Goal: Task Accomplishment & Management: Manage account settings

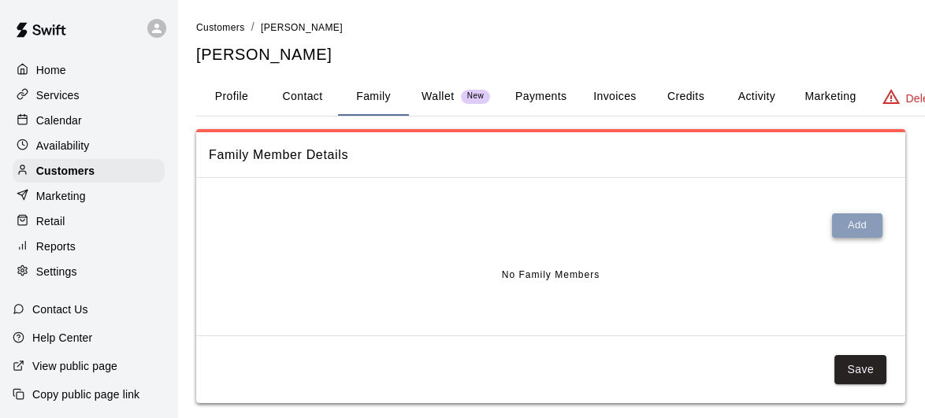
click at [851, 226] on button "Add" at bounding box center [857, 225] width 50 height 24
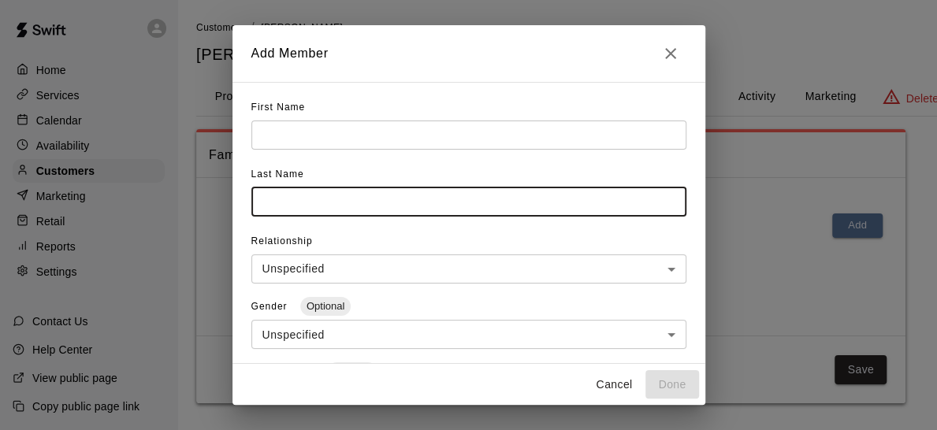
click at [434, 204] on input "text" at bounding box center [468, 201] width 435 height 29
type input "*"
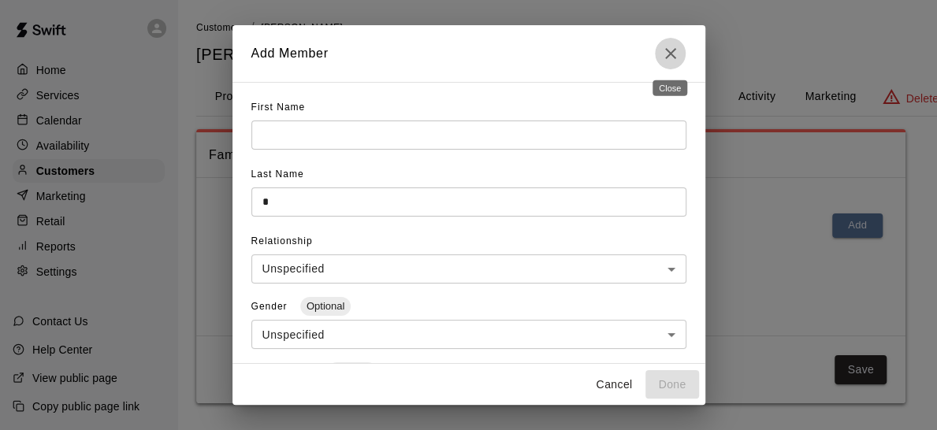
click at [674, 50] on icon "Close" at bounding box center [670, 53] width 19 height 19
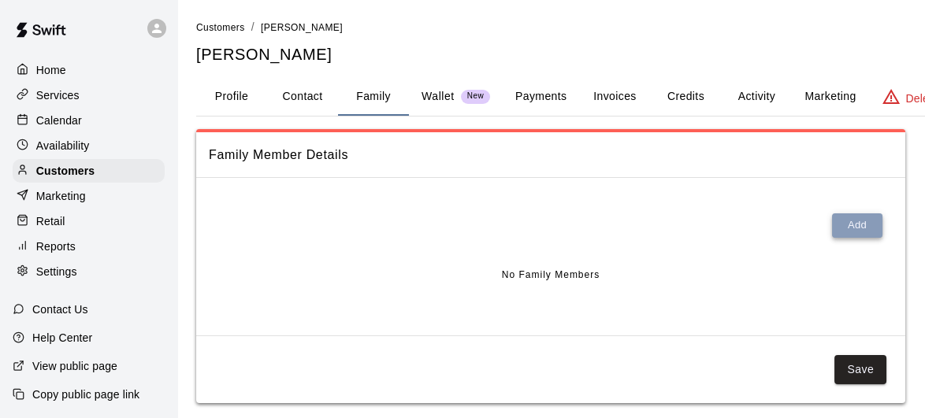
click at [862, 222] on button "Add" at bounding box center [857, 225] width 50 height 24
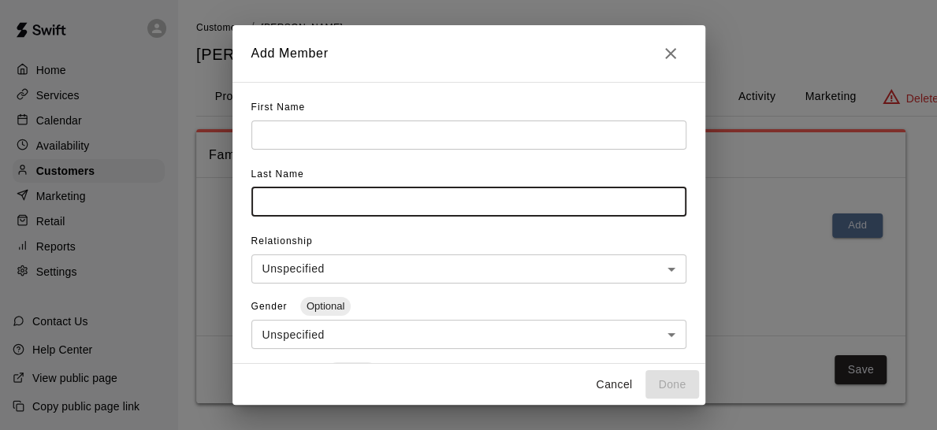
click at [412, 204] on input "text" at bounding box center [468, 201] width 435 height 29
type input "***"
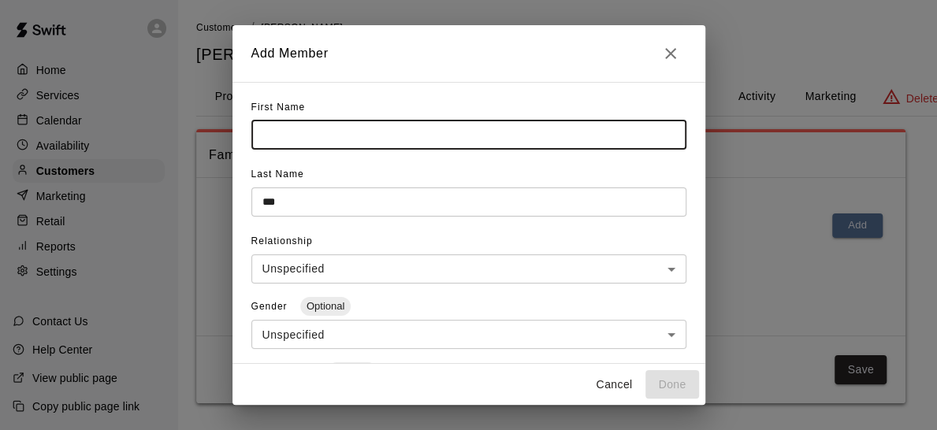
click at [361, 135] on input "text" at bounding box center [468, 135] width 435 height 29
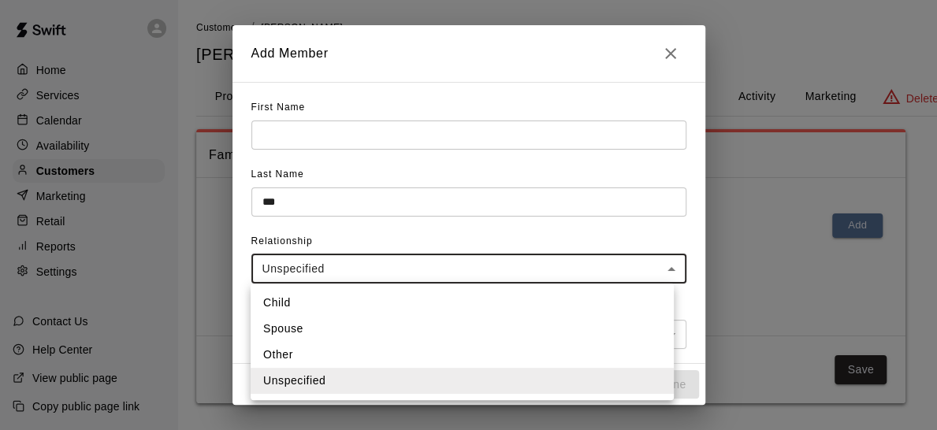
click at [640, 258] on body "**********" at bounding box center [468, 217] width 937 height 435
click at [560, 294] on li "Child" at bounding box center [461, 303] width 423 height 26
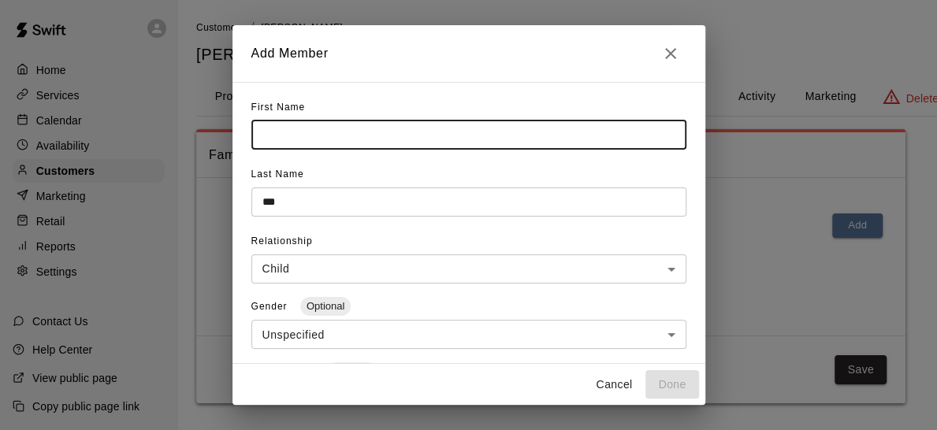
click at [368, 128] on input "text" at bounding box center [468, 135] width 435 height 29
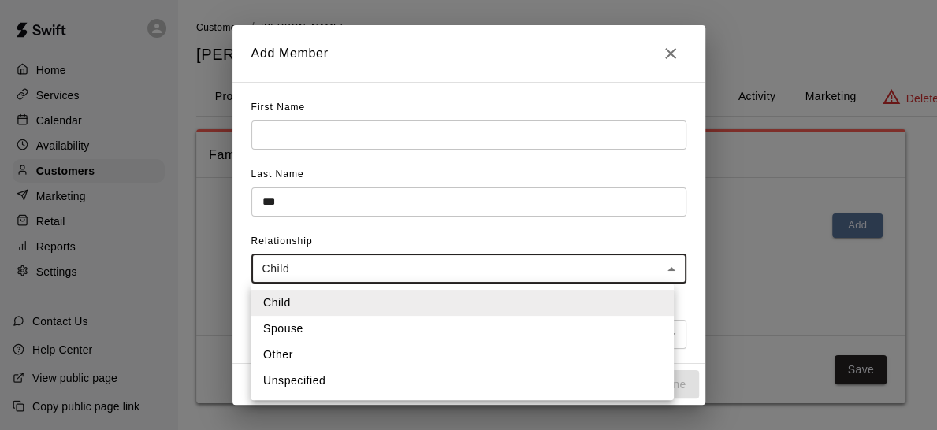
click at [646, 280] on body "**********" at bounding box center [468, 217] width 937 height 435
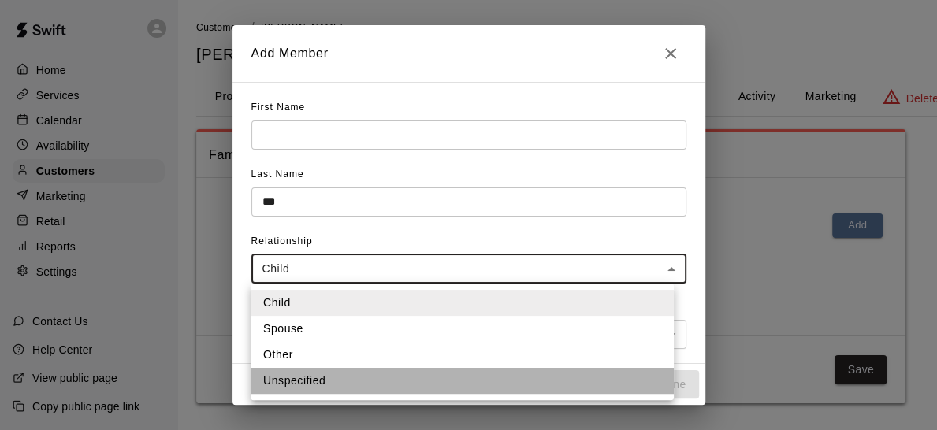
click at [394, 377] on li "Unspecified" at bounding box center [461, 381] width 423 height 26
type input "**********"
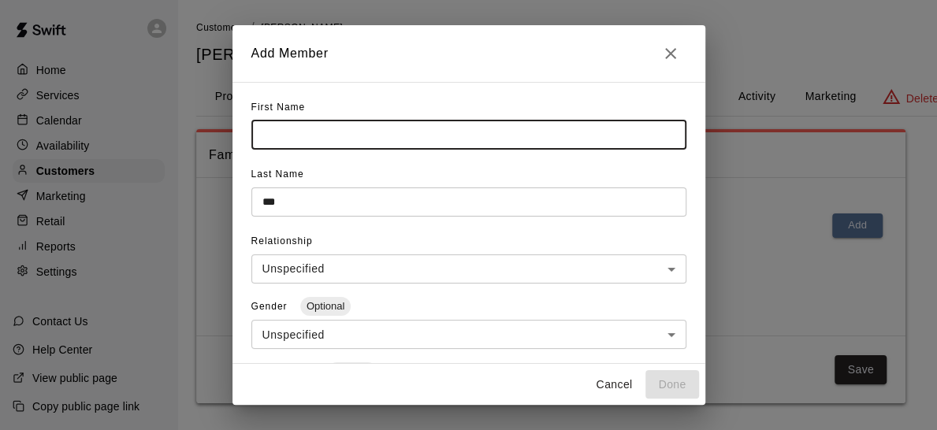
click at [392, 139] on input "text" at bounding box center [468, 135] width 435 height 29
type input "***"
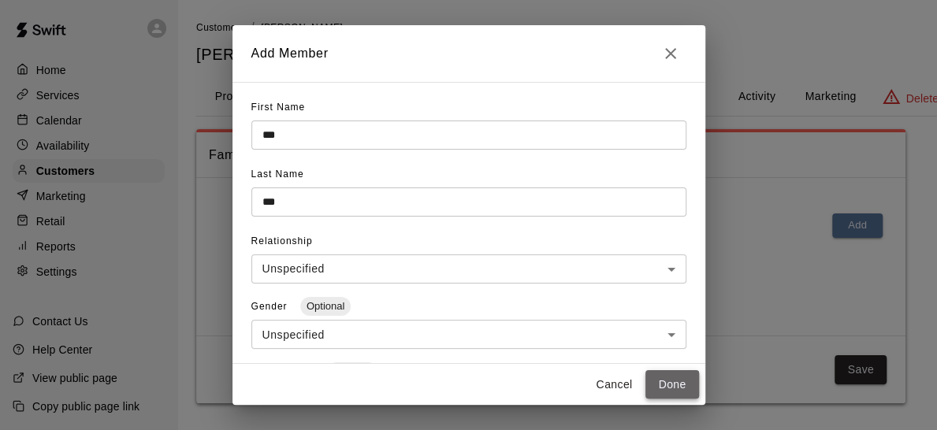
click at [669, 381] on button "Done" at bounding box center [671, 384] width 53 height 29
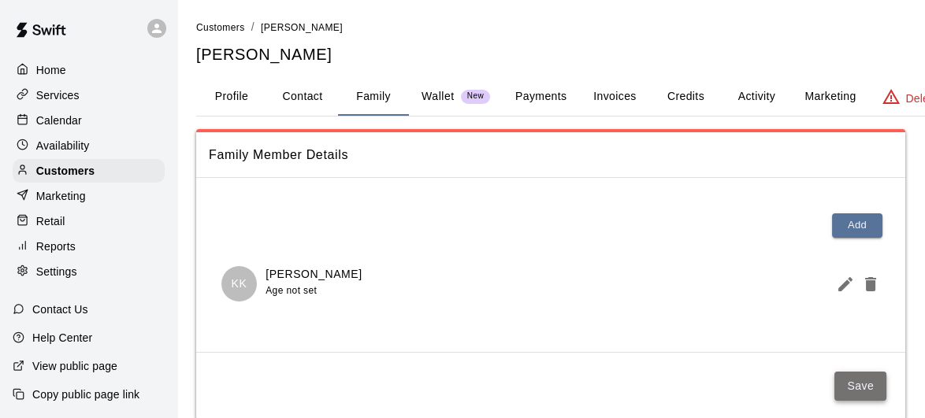
click at [864, 377] on button "Save" at bounding box center [860, 386] width 52 height 29
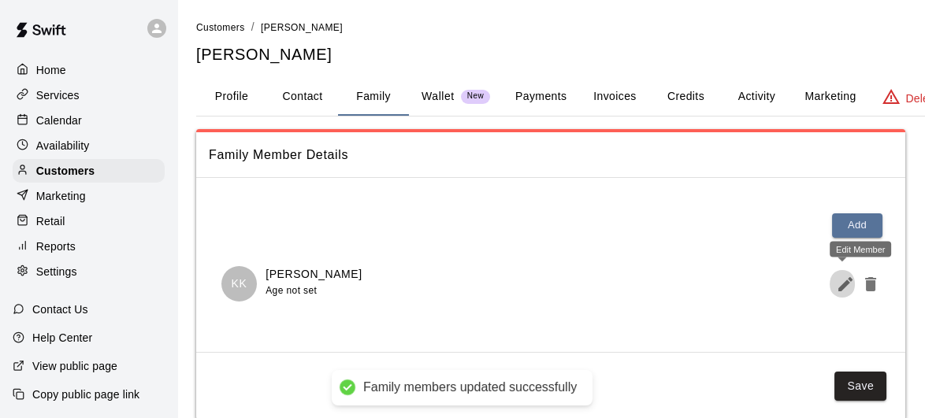
click at [838, 284] on icon "Edit Member" at bounding box center [845, 284] width 19 height 19
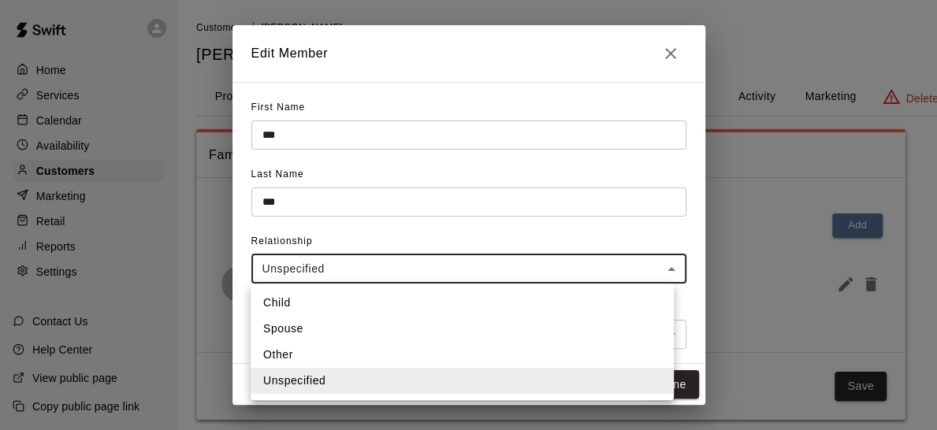
click at [549, 267] on body "**********" at bounding box center [468, 225] width 937 height 451
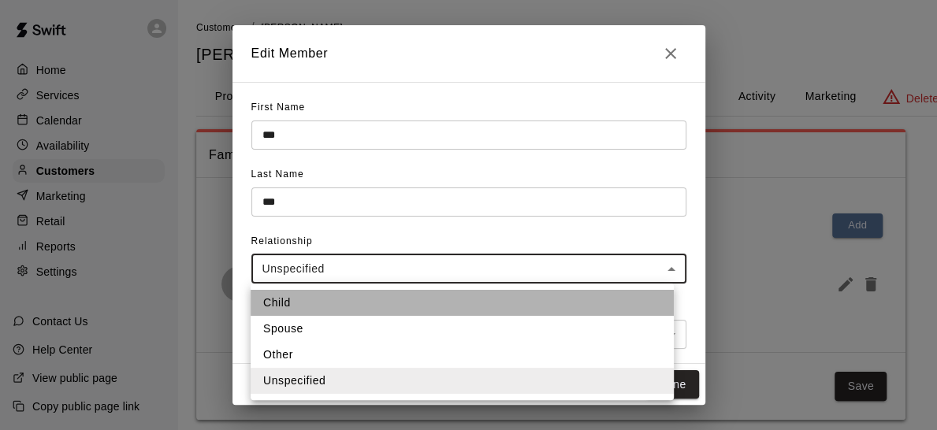
click at [492, 304] on li "Child" at bounding box center [461, 303] width 423 height 26
type input "*****"
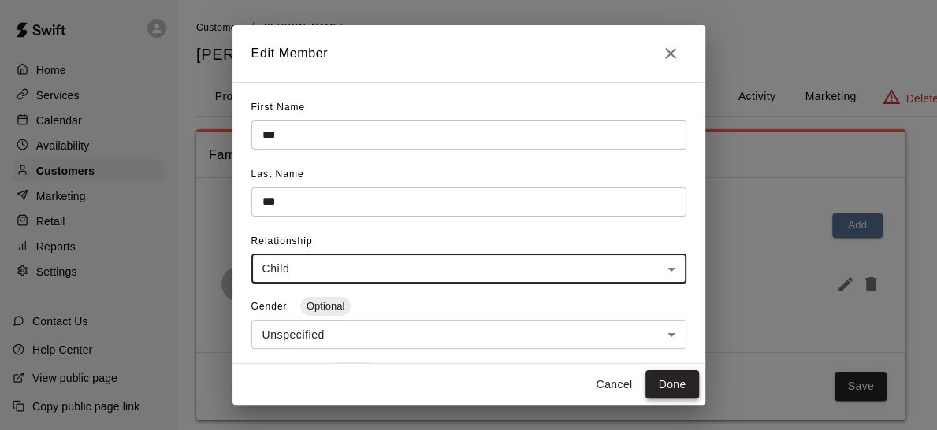
click at [671, 382] on button "Done" at bounding box center [671, 384] width 53 height 29
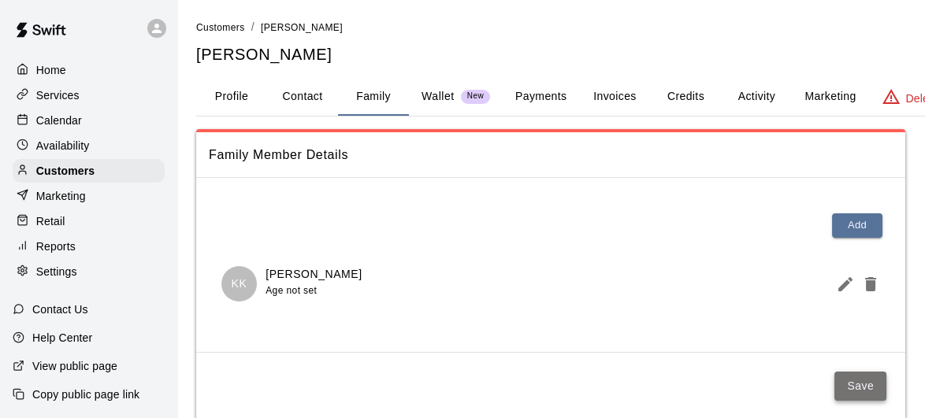
click at [869, 381] on button "Save" at bounding box center [860, 386] width 52 height 29
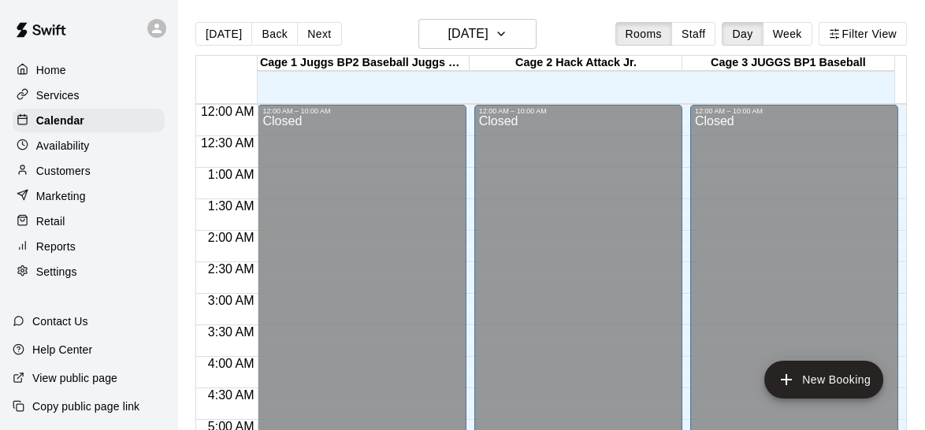
scroll to position [700, 0]
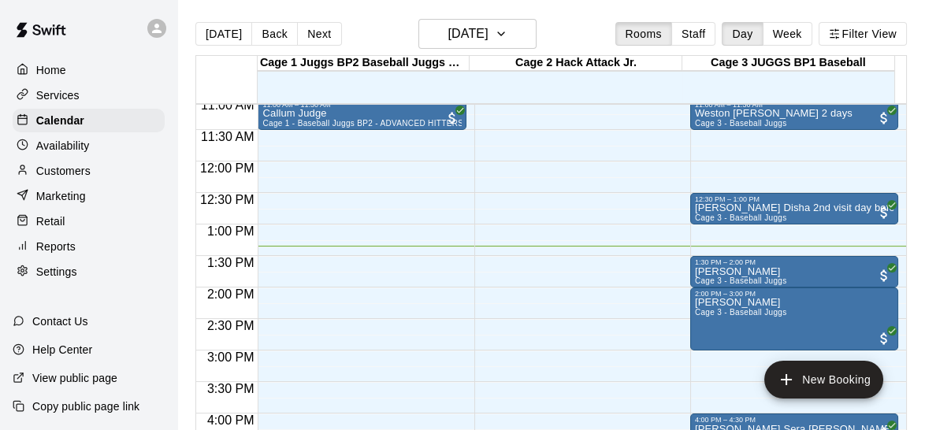
click at [83, 179] on p "Customers" at bounding box center [63, 171] width 54 height 16
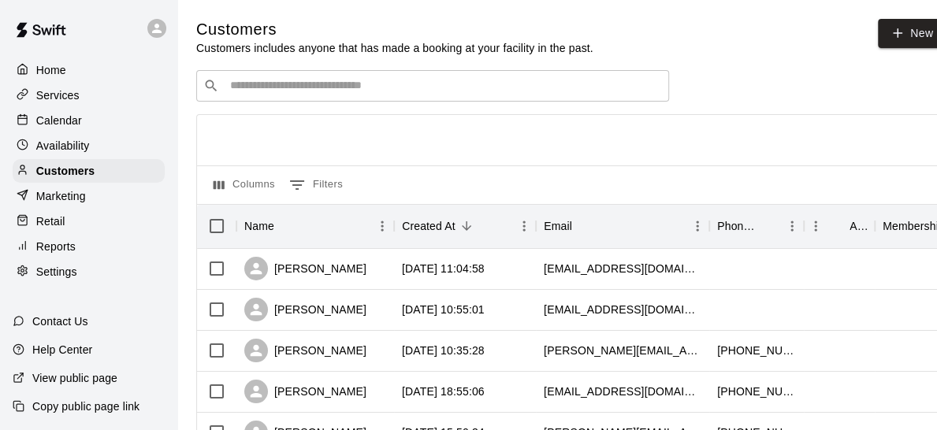
click at [69, 128] on p "Calendar" at bounding box center [59, 121] width 46 height 16
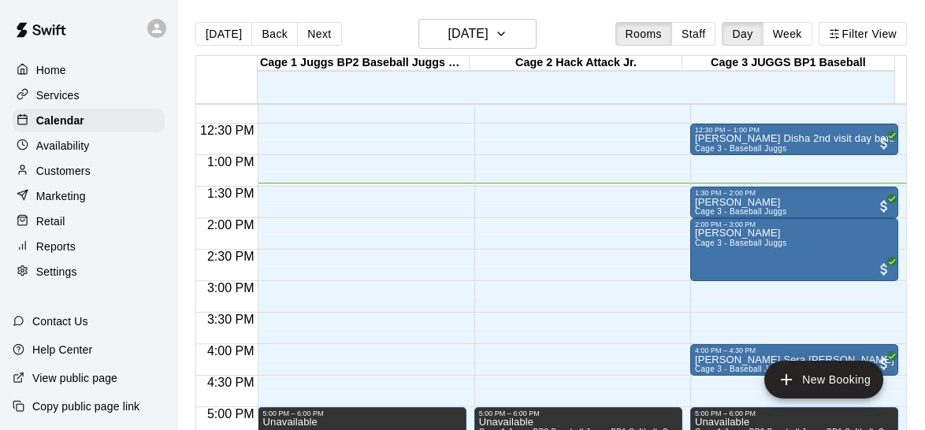
scroll to position [766, 0]
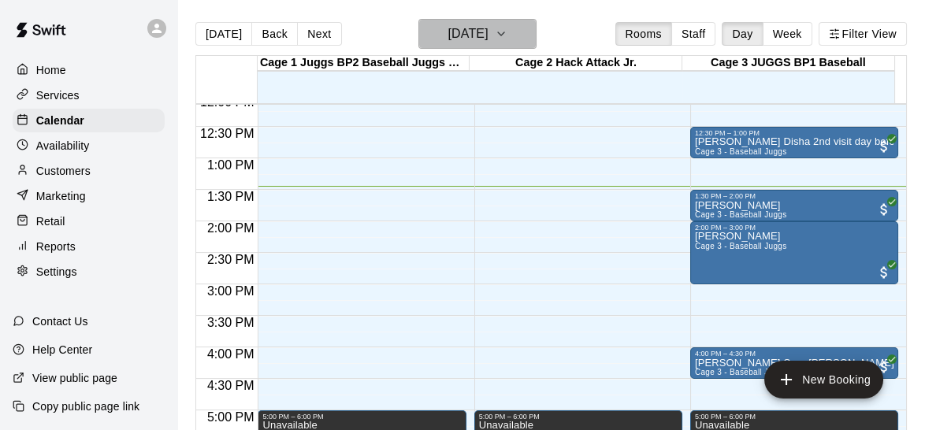
click at [507, 27] on icon "button" at bounding box center [501, 33] width 13 height 19
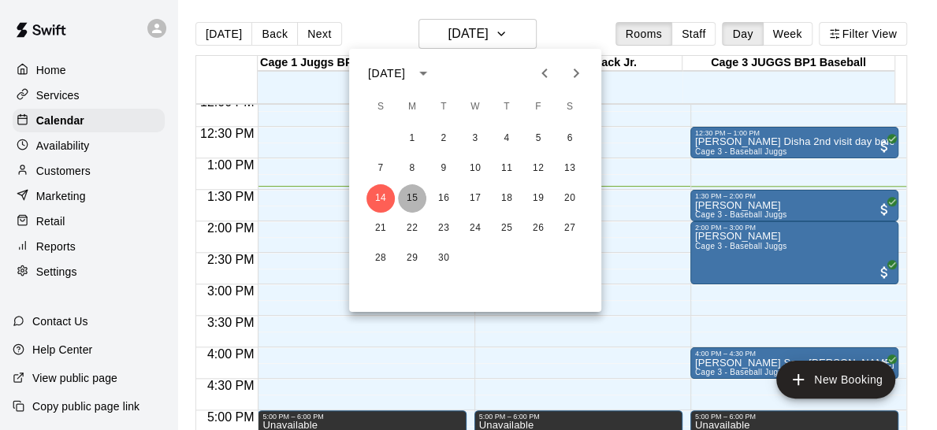
click at [414, 195] on button "15" at bounding box center [412, 198] width 28 height 28
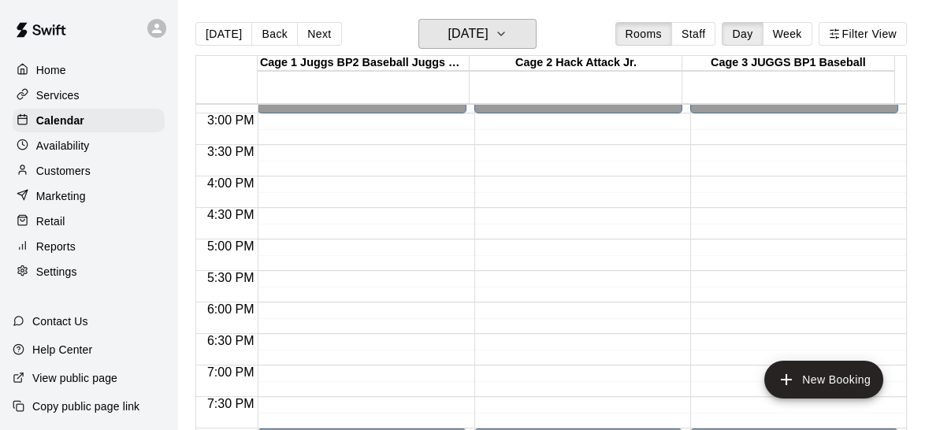
scroll to position [940, 0]
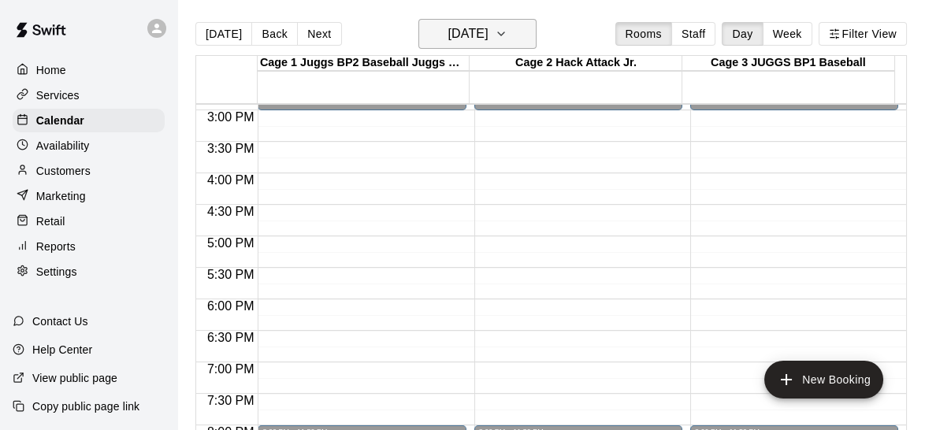
drag, startPoint x: 543, startPoint y: 50, endPoint x: 535, endPoint y: 46, distance: 8.8
click at [535, 46] on div "Today Back Next Monday Sep 15 Rooms Staff Day Week Filter View" at bounding box center [550, 37] width 711 height 36
click at [535, 46] on button "Monday Sep 15" at bounding box center [477, 34] width 118 height 30
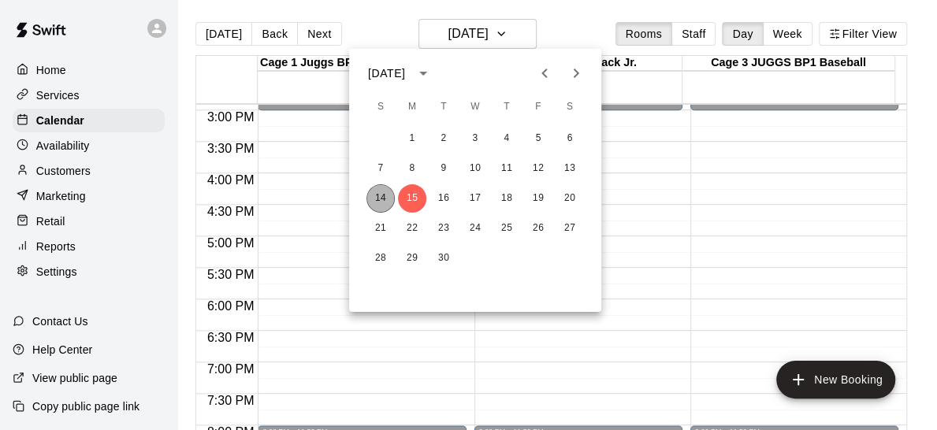
click at [378, 197] on button "14" at bounding box center [380, 198] width 28 height 28
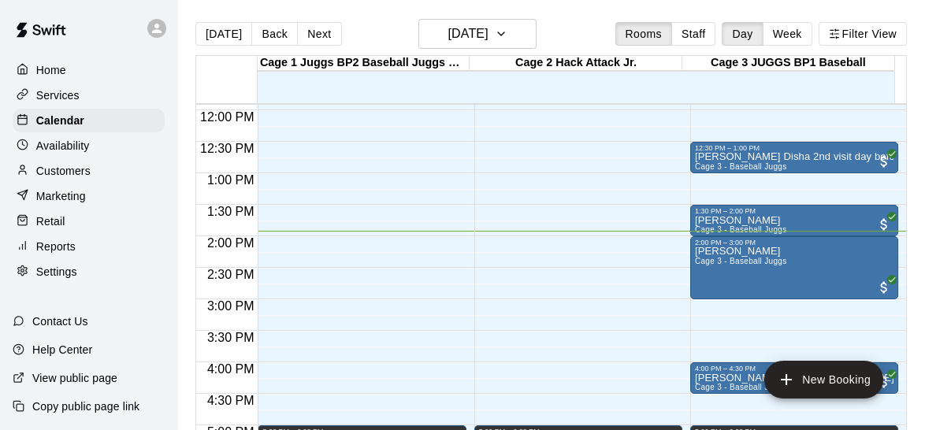
scroll to position [748, 0]
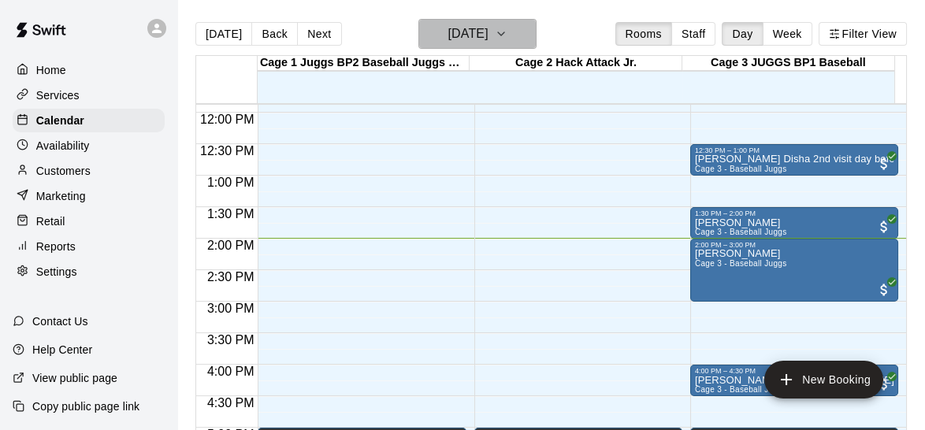
click at [515, 43] on button "Sunday Sep 14" at bounding box center [477, 34] width 118 height 30
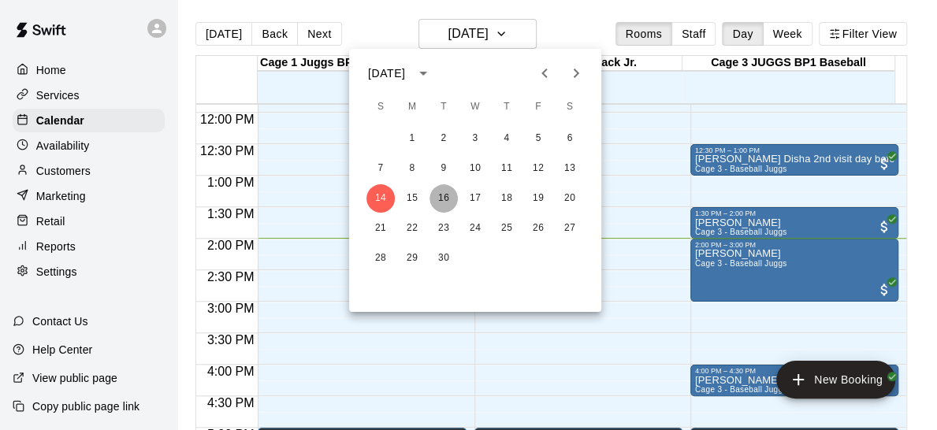
click at [439, 200] on button "16" at bounding box center [443, 198] width 28 height 28
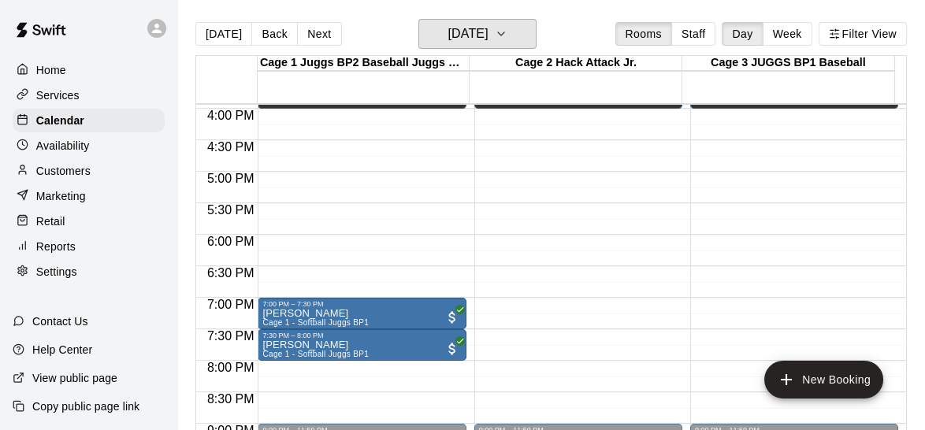
scroll to position [1008, 0]
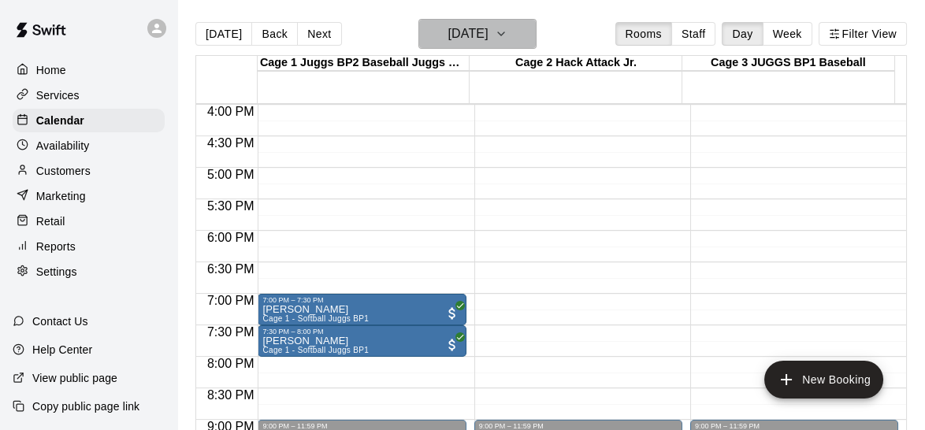
click at [512, 24] on button "Tuesday Sep 16" at bounding box center [477, 34] width 118 height 30
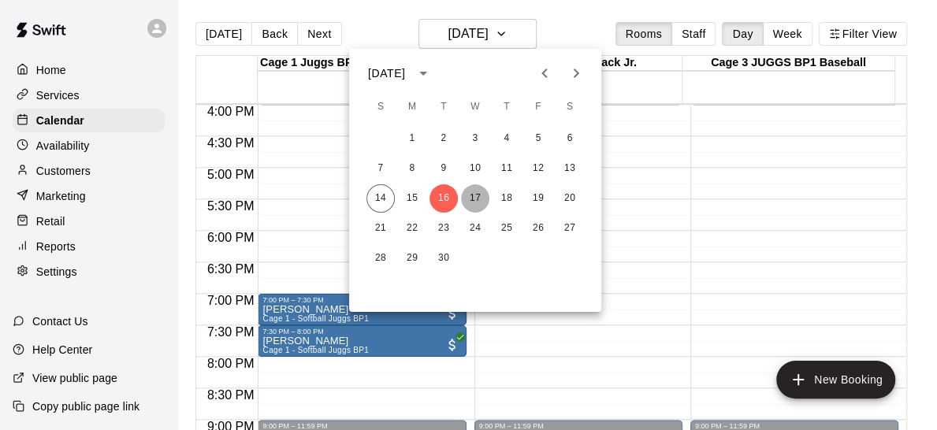
click at [473, 203] on button "17" at bounding box center [475, 198] width 28 height 28
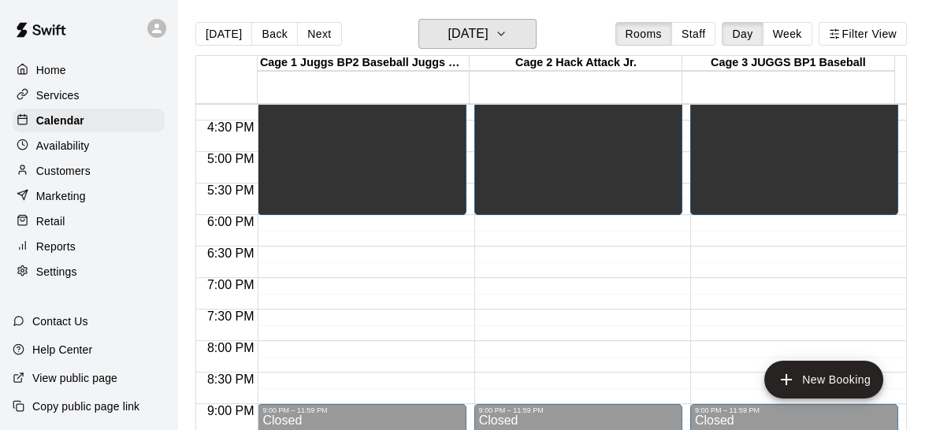
scroll to position [1018, 0]
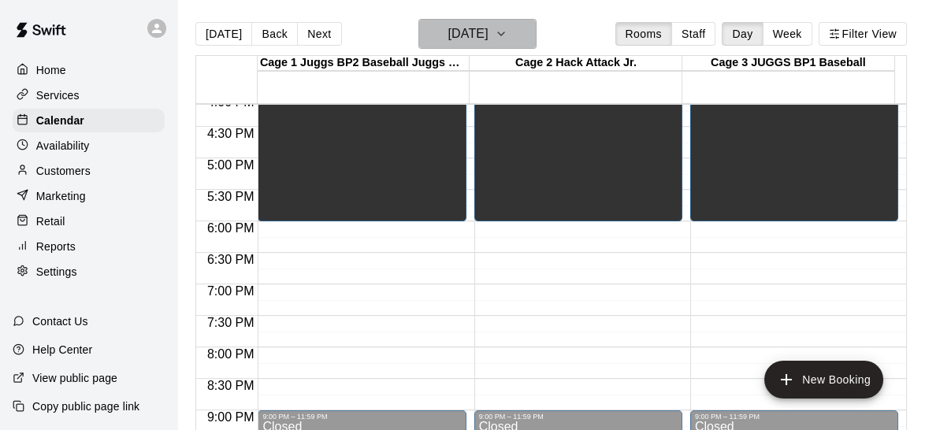
click at [507, 36] on icon "button" at bounding box center [501, 33] width 13 height 19
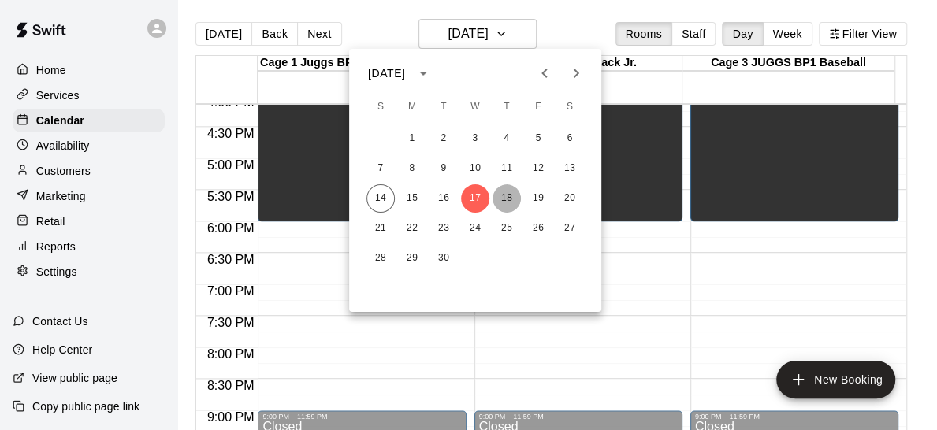
click at [514, 204] on button "18" at bounding box center [506, 198] width 28 height 28
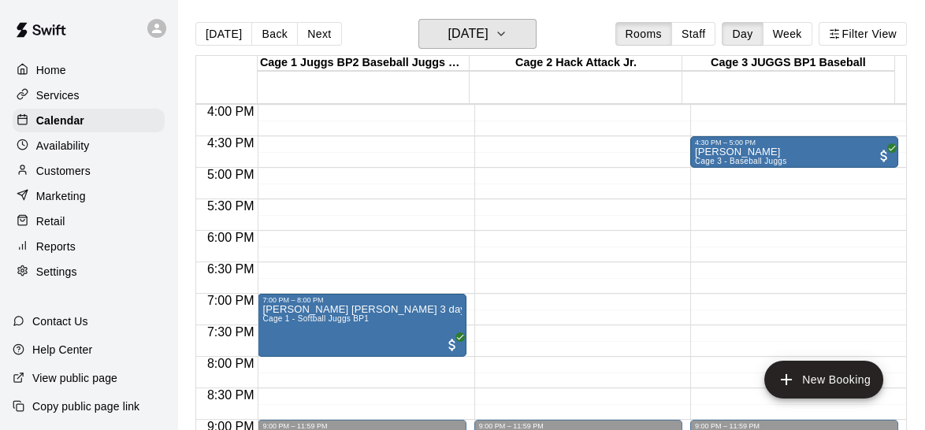
scroll to position [1011, 0]
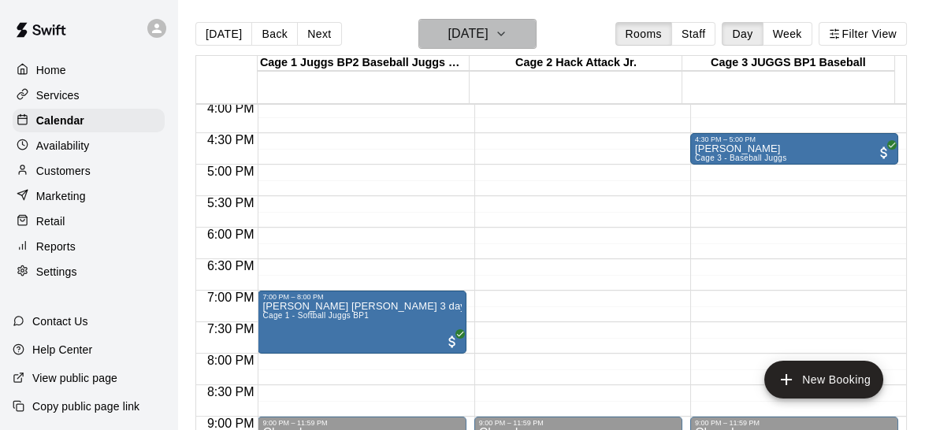
click at [488, 42] on h6 "Thursday Sep 18" at bounding box center [467, 34] width 40 height 22
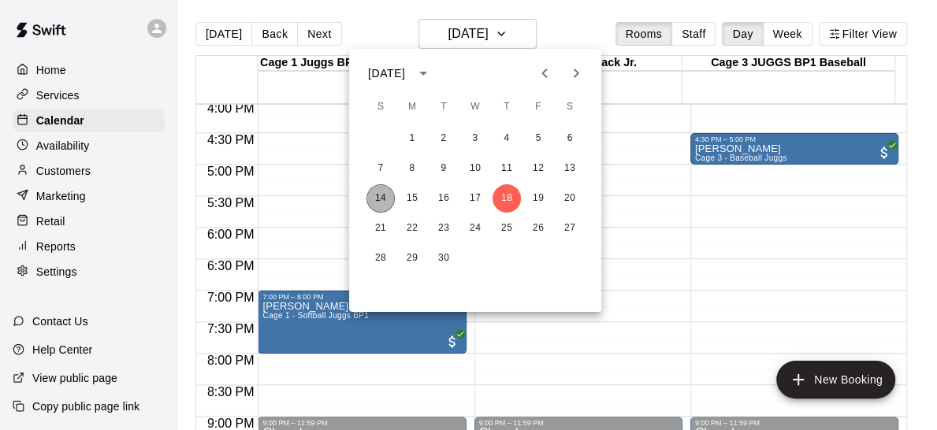
click at [384, 198] on button "14" at bounding box center [380, 198] width 28 height 28
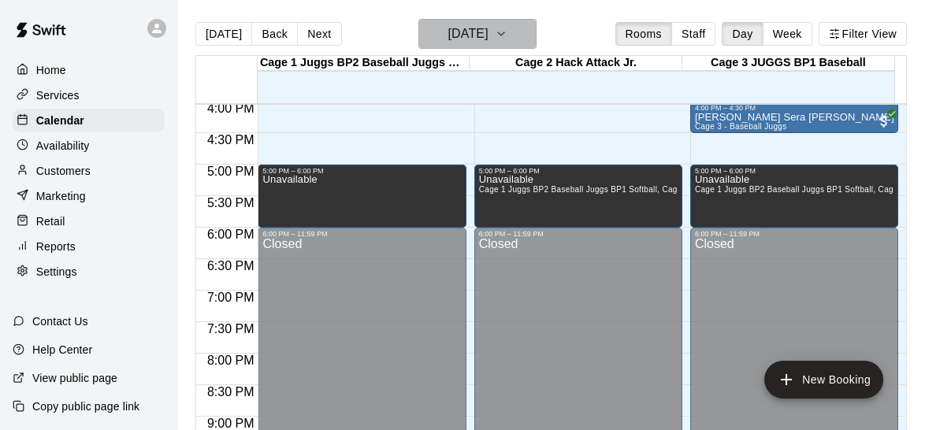
click at [529, 20] on button "[DATE]" at bounding box center [477, 34] width 118 height 30
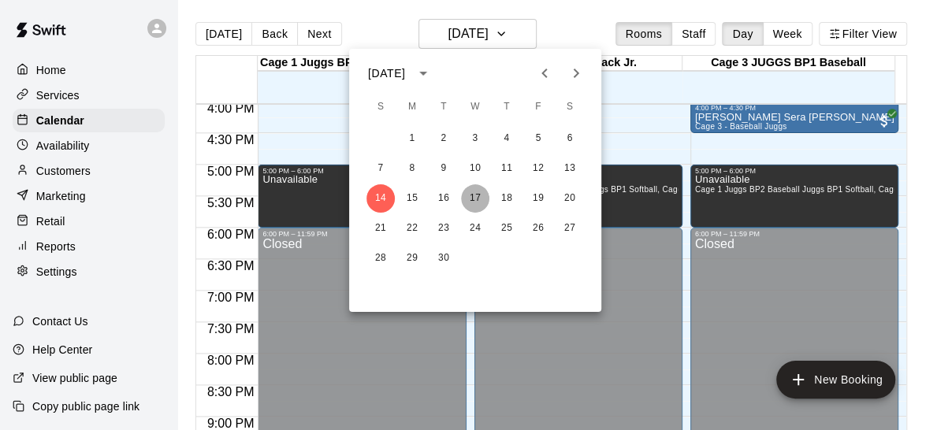
click at [477, 201] on button "17" at bounding box center [475, 198] width 28 height 28
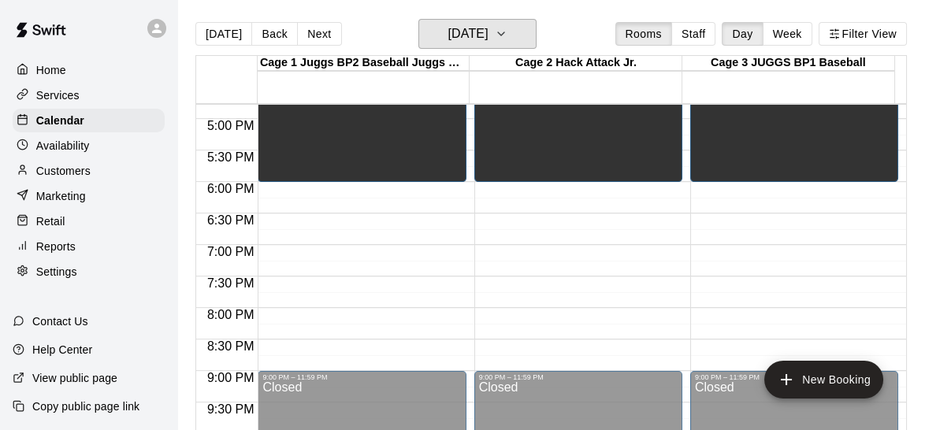
scroll to position [1060, 0]
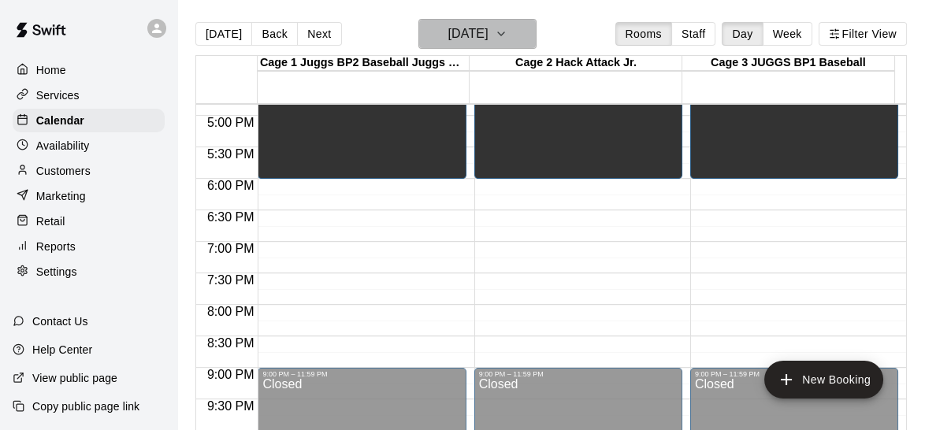
click at [536, 40] on button "Wednesday Sep 17" at bounding box center [477, 34] width 118 height 30
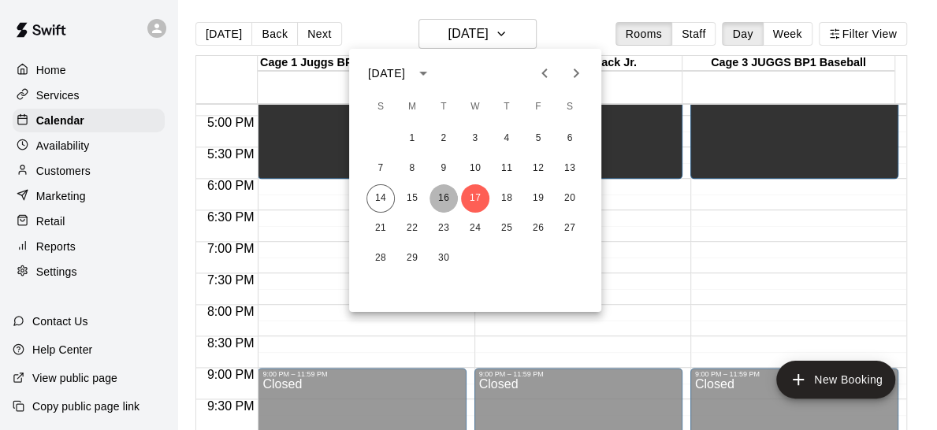
click at [448, 196] on button "16" at bounding box center [443, 198] width 28 height 28
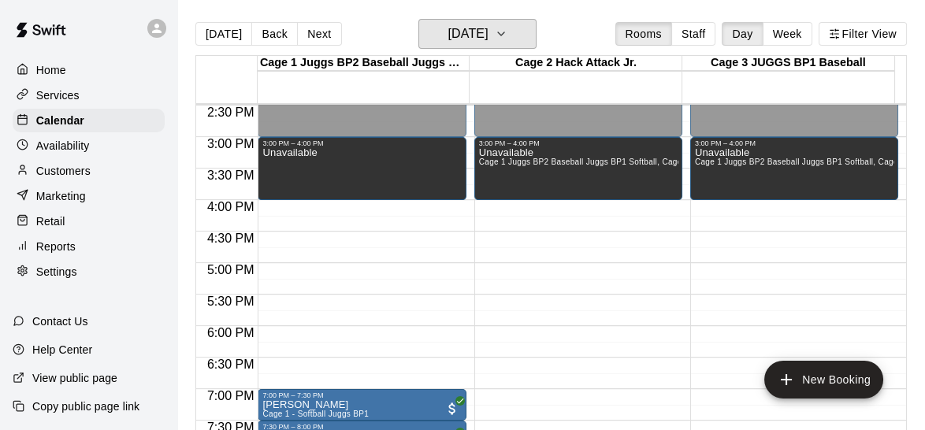
scroll to position [922, 0]
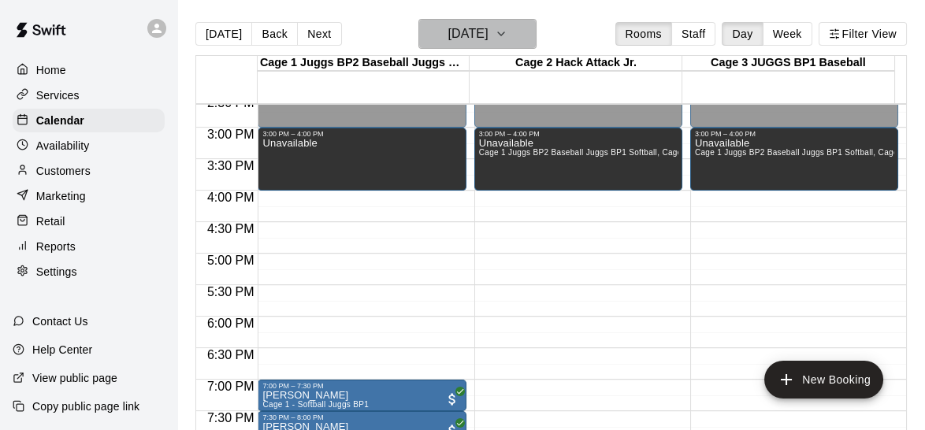
click at [507, 32] on icon "button" at bounding box center [501, 33] width 13 height 19
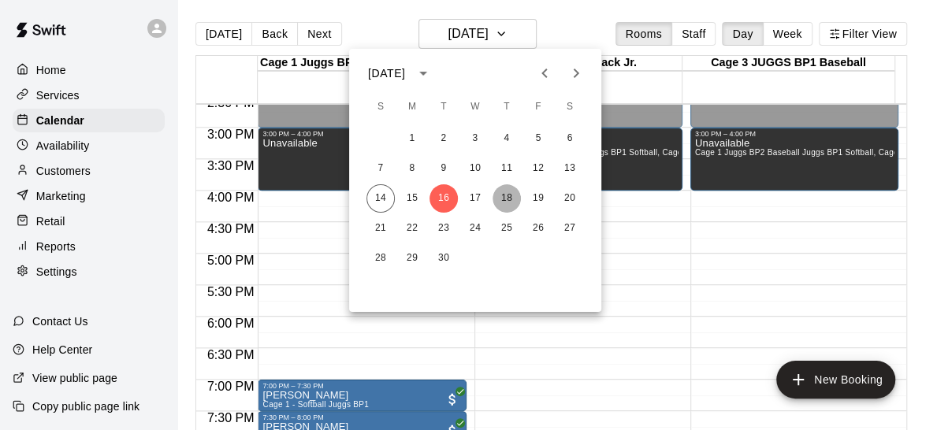
click at [511, 199] on button "18" at bounding box center [506, 198] width 28 height 28
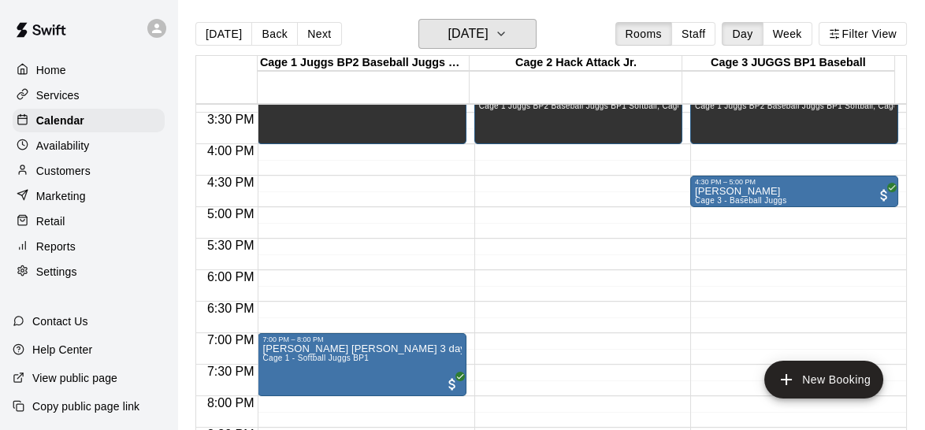
scroll to position [972, 0]
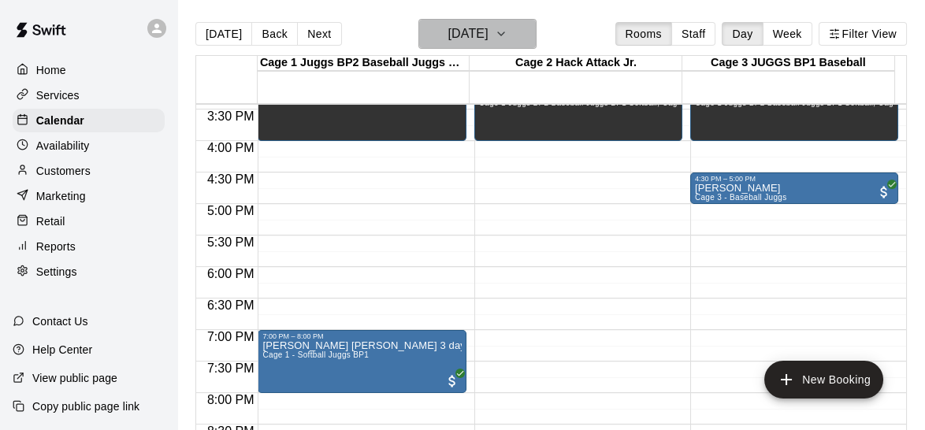
click at [507, 40] on icon "button" at bounding box center [501, 33] width 13 height 19
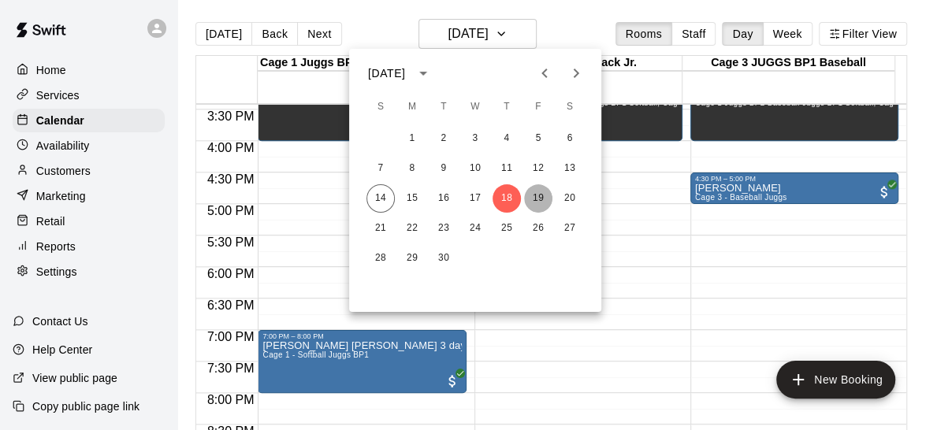
click at [534, 201] on button "19" at bounding box center [538, 198] width 28 height 28
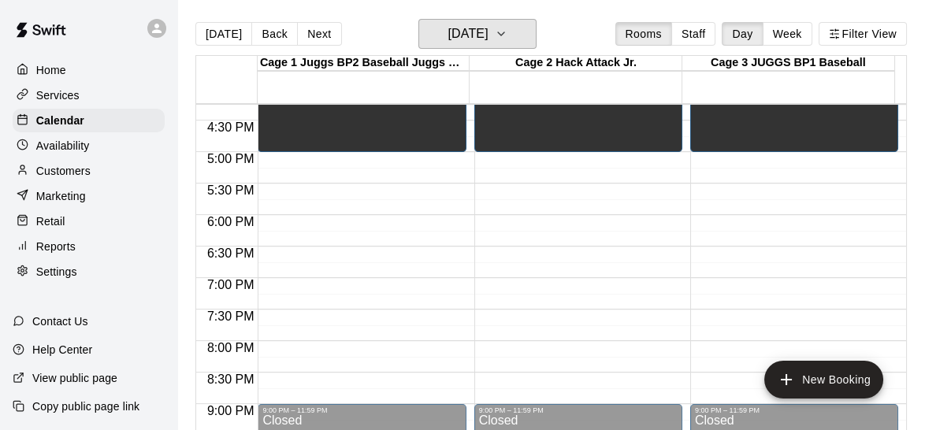
scroll to position [1018, 0]
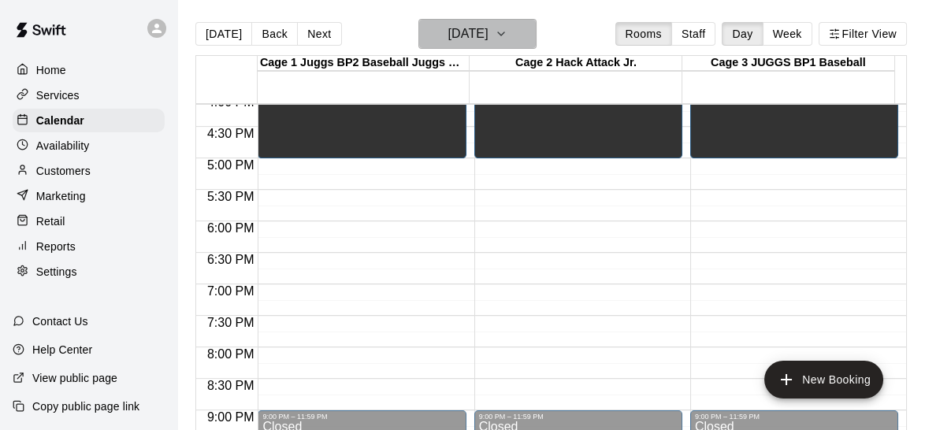
click at [525, 35] on button "[DATE]" at bounding box center [477, 34] width 118 height 30
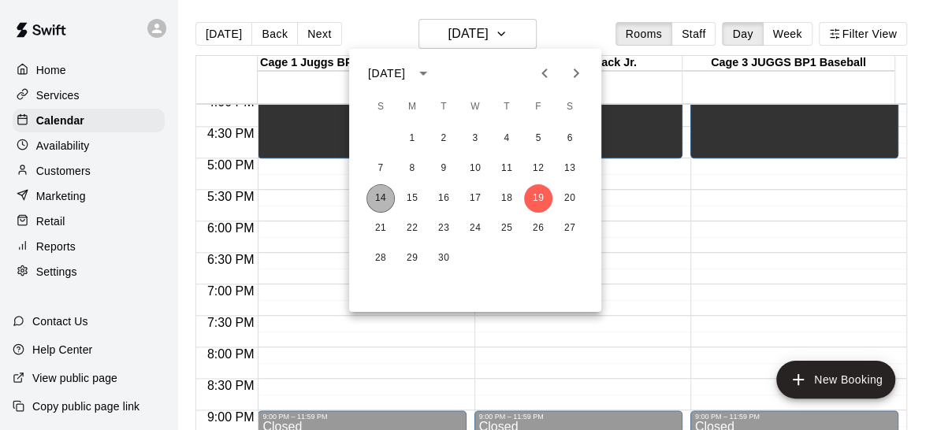
click at [373, 204] on button "14" at bounding box center [380, 198] width 28 height 28
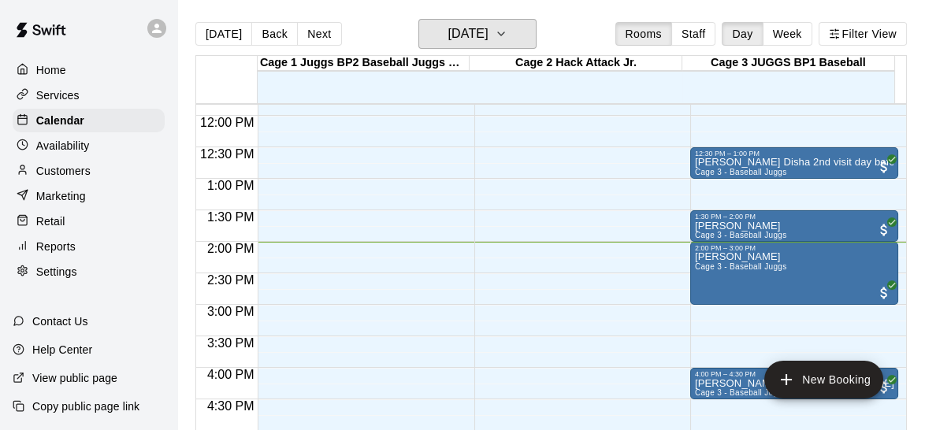
scroll to position [742, 0]
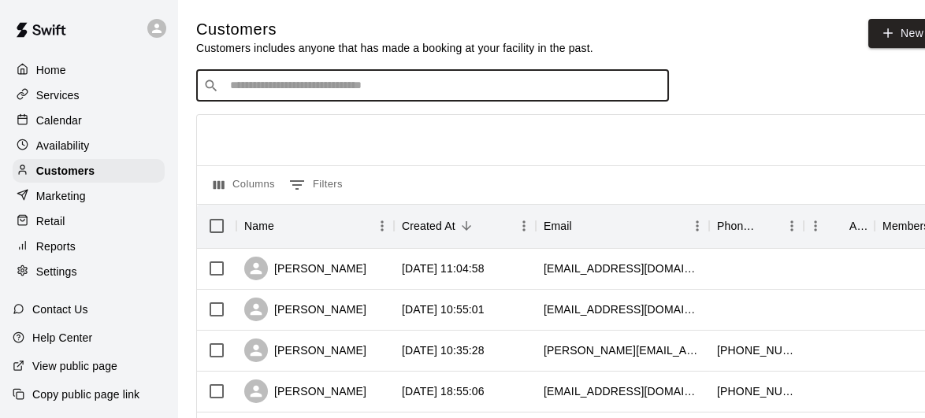
click at [443, 84] on input "Search customers by name or email" at bounding box center [443, 86] width 436 height 16
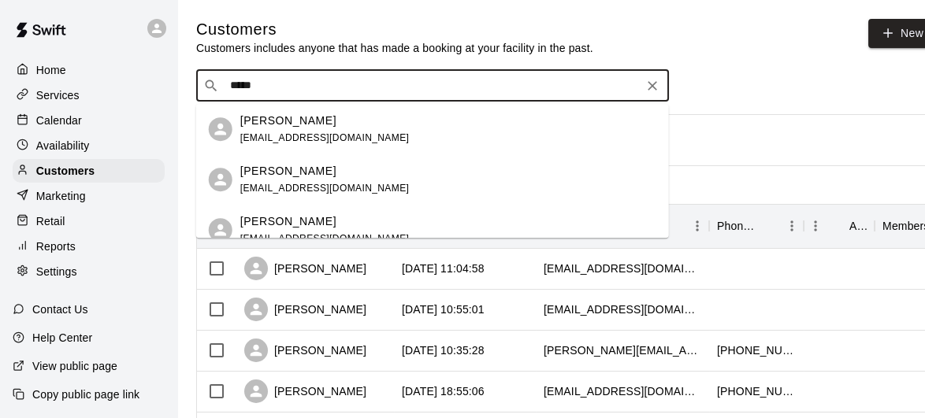
type input "******"
click at [310, 230] on div "Jordan Romano jaclynlromano@gmail.com" at bounding box center [324, 230] width 169 height 34
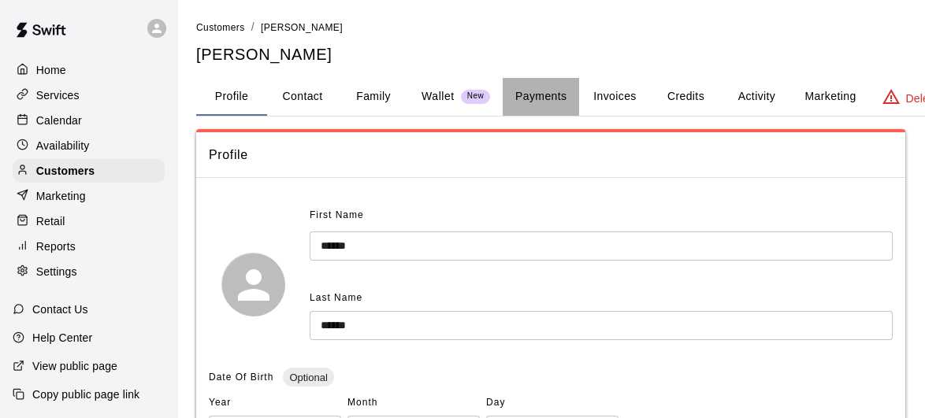
click at [554, 95] on button "Payments" at bounding box center [541, 97] width 76 height 38
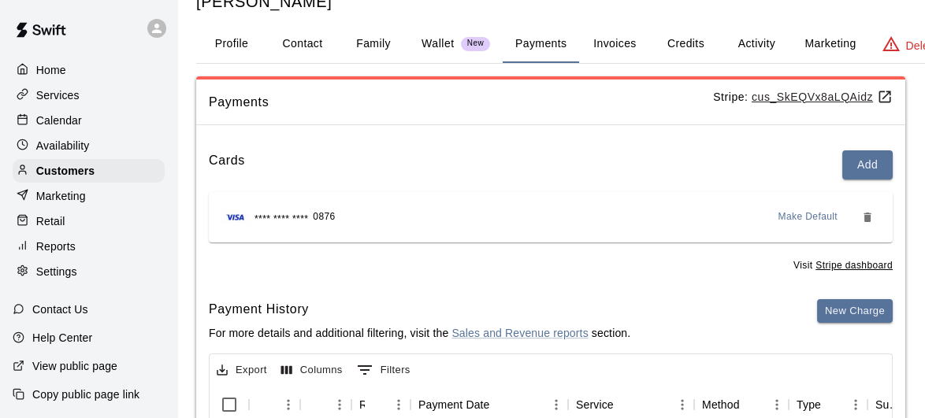
scroll to position [42, 0]
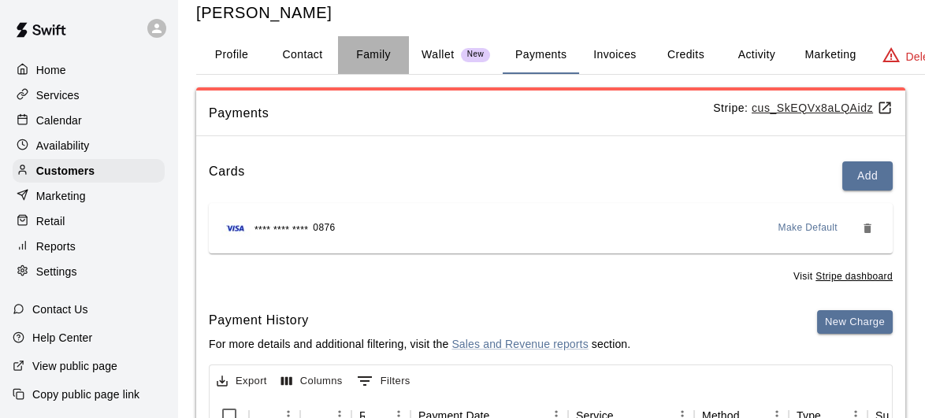
click at [373, 58] on button "Family" at bounding box center [373, 55] width 71 height 38
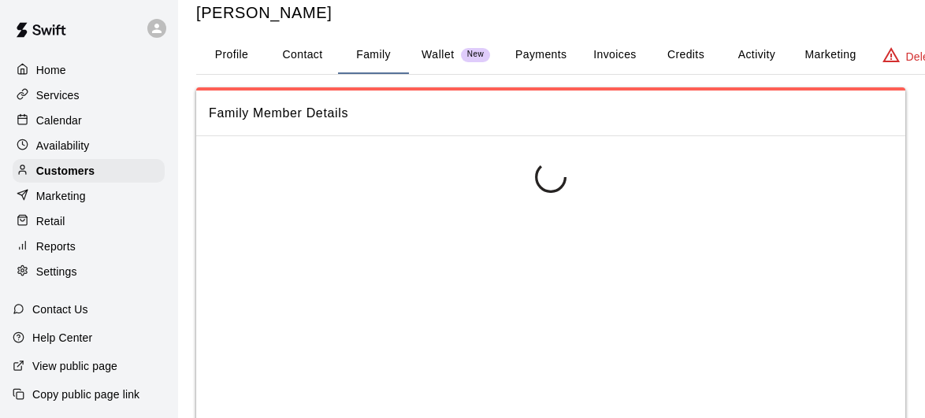
scroll to position [32, 0]
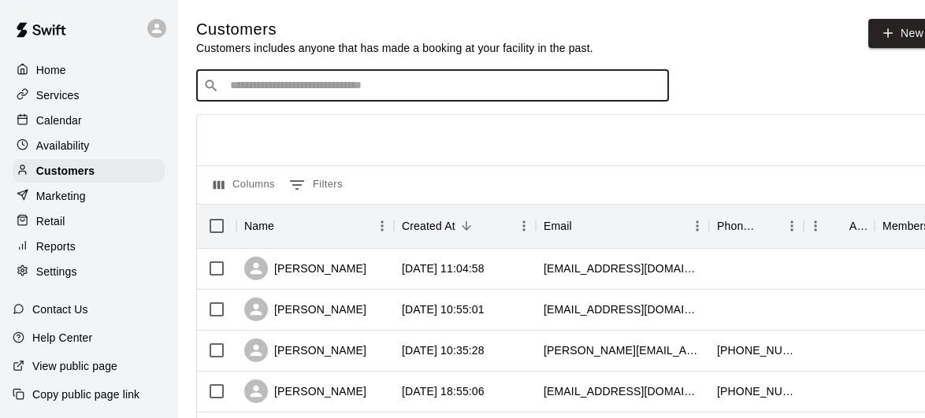
click at [350, 81] on input "Search customers by name or email" at bounding box center [443, 86] width 436 height 16
type input "******"
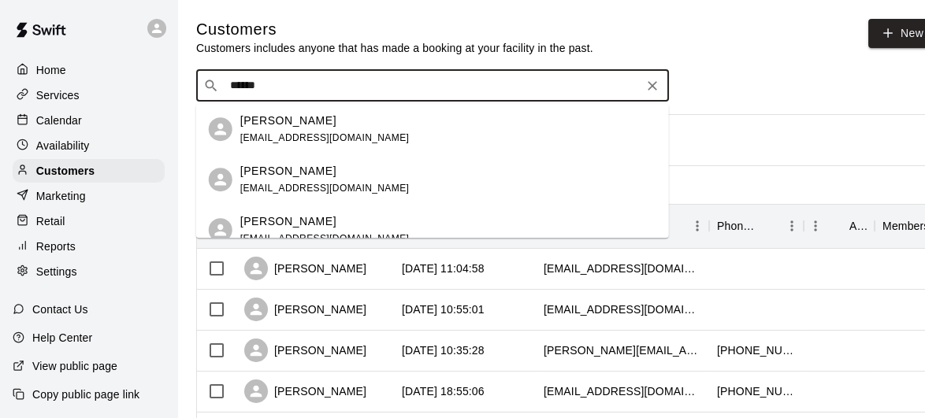
click at [294, 229] on div "Jordan Romano jaclynlromano@gmail.com" at bounding box center [324, 230] width 169 height 34
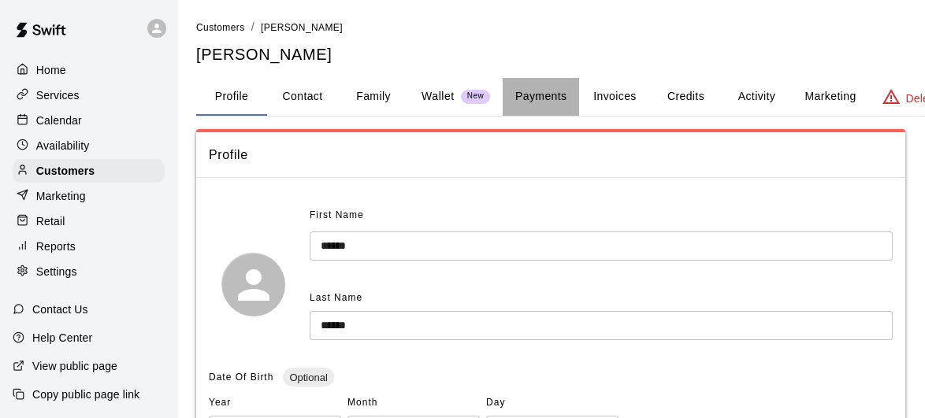
click at [530, 101] on button "Payments" at bounding box center [541, 97] width 76 height 38
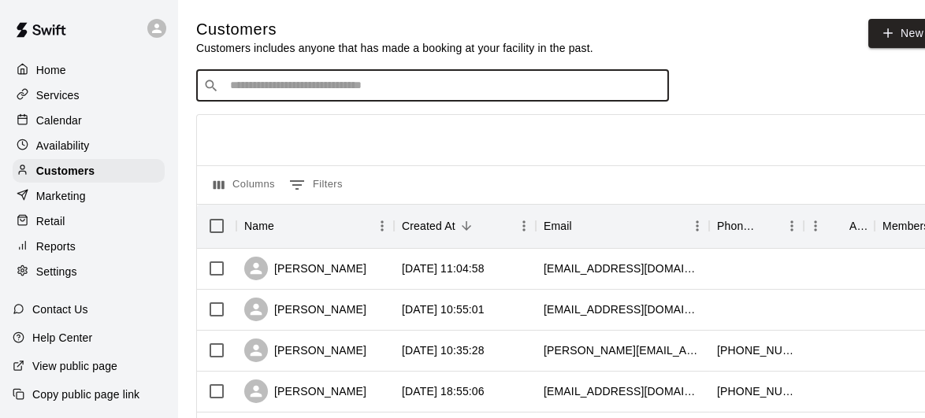
click at [368, 88] on input "Search customers by name or email" at bounding box center [443, 86] width 436 height 16
type input "*****"
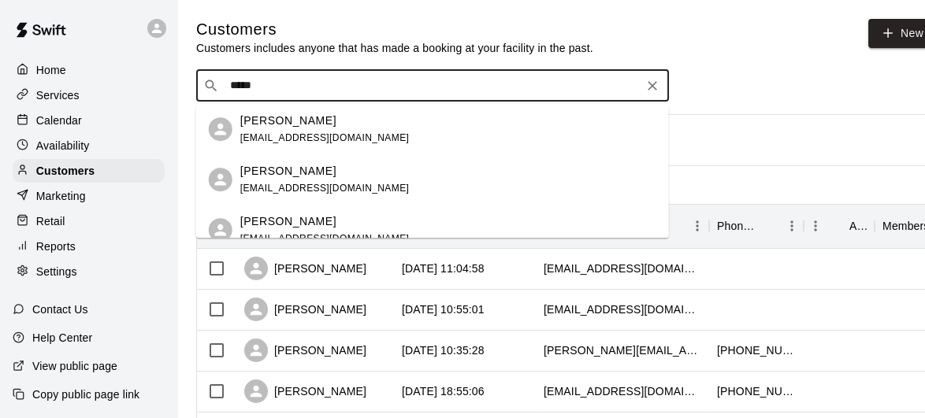
click at [354, 224] on div "[PERSON_NAME] [EMAIL_ADDRESS][DOMAIN_NAME]" at bounding box center [448, 230] width 416 height 34
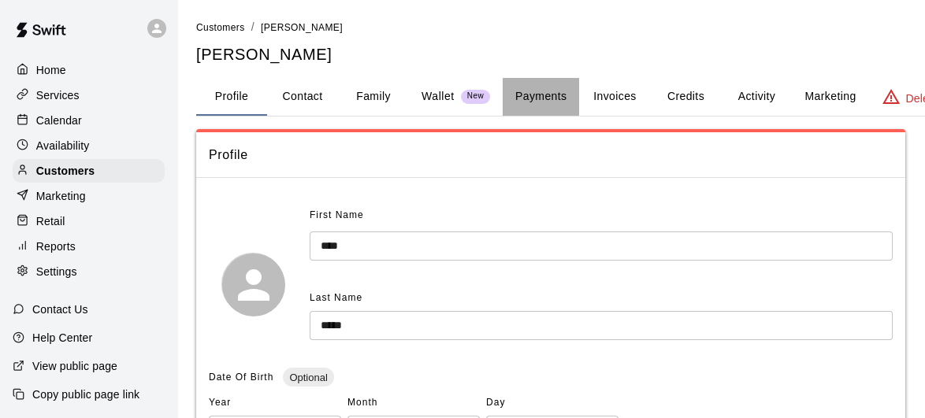
click at [556, 107] on button "Payments" at bounding box center [541, 97] width 76 height 38
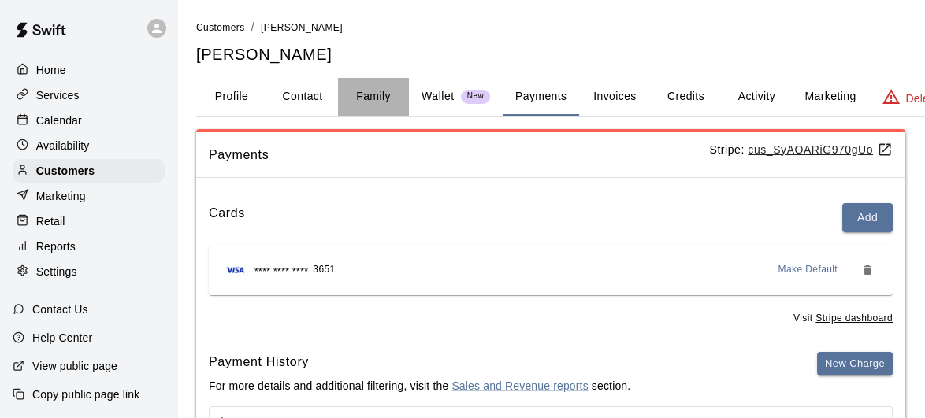
click at [356, 100] on button "Family" at bounding box center [373, 97] width 71 height 38
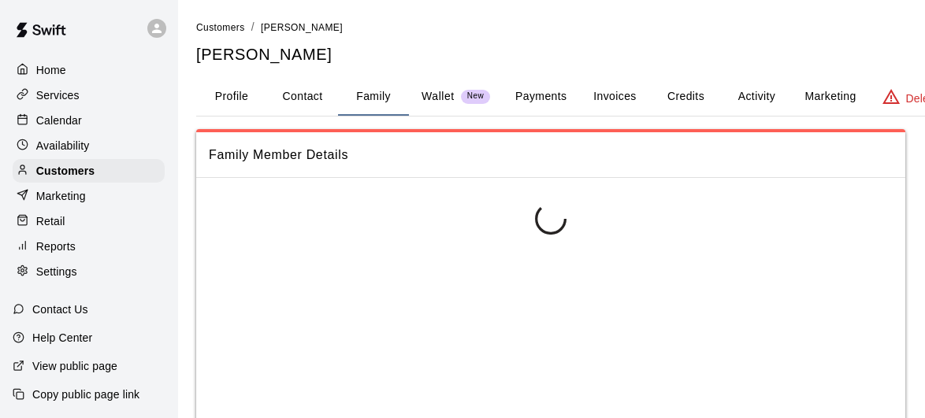
click at [356, 100] on button "Family" at bounding box center [373, 97] width 71 height 38
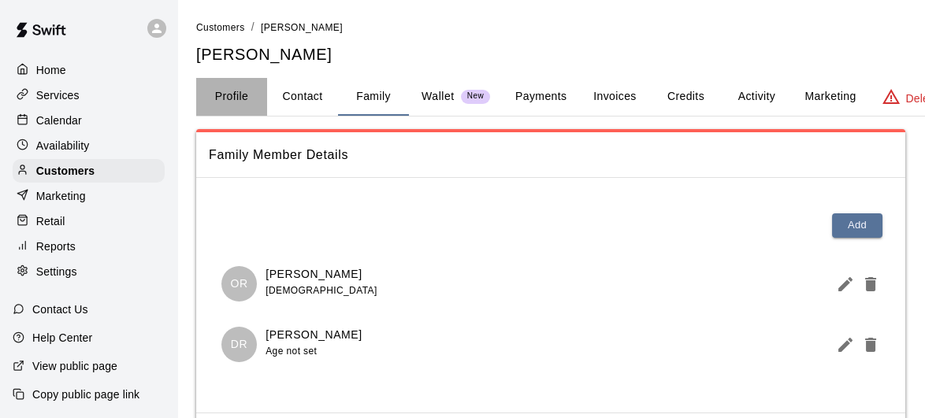
click at [232, 111] on button "Profile" at bounding box center [231, 97] width 71 height 38
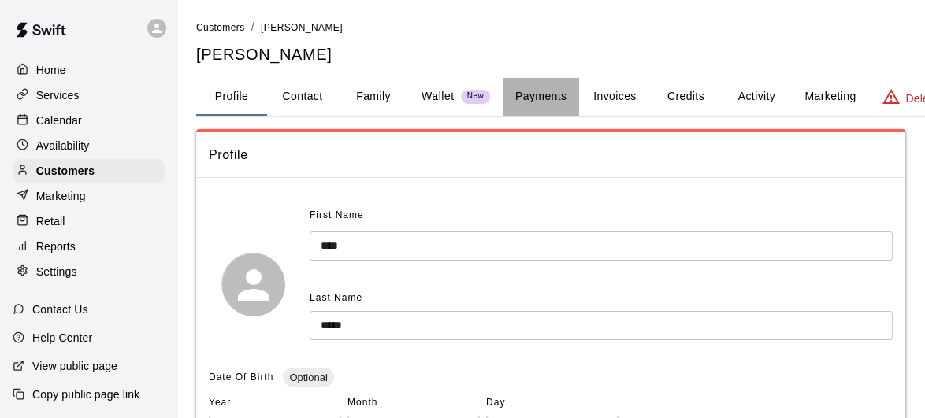
click at [555, 97] on button "Payments" at bounding box center [541, 97] width 76 height 38
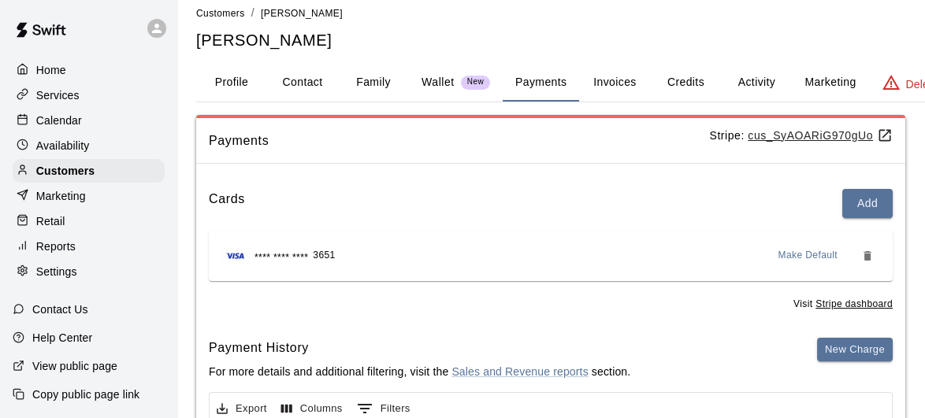
scroll to position [5, 0]
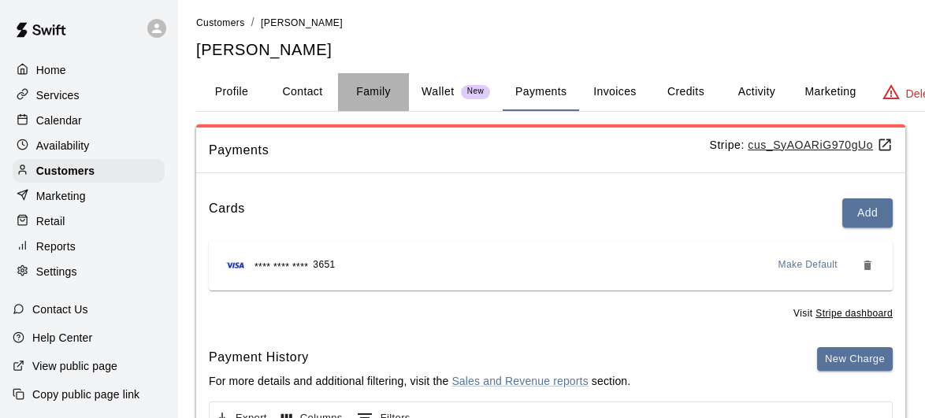
click at [368, 96] on button "Family" at bounding box center [373, 92] width 71 height 38
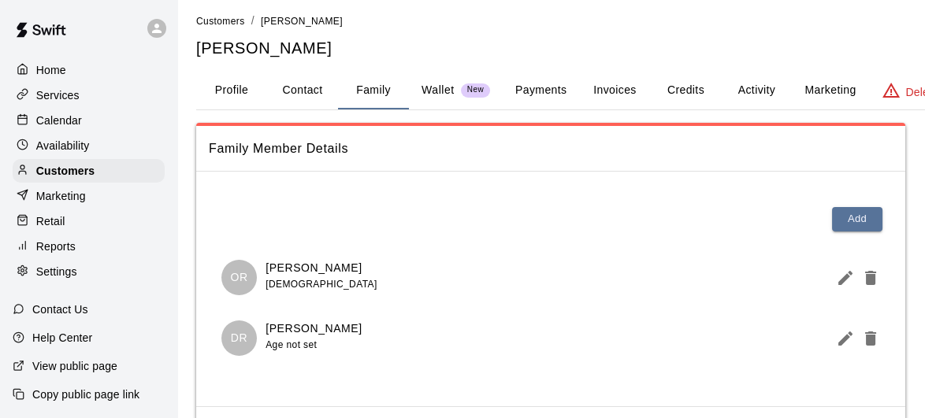
scroll to position [0, 0]
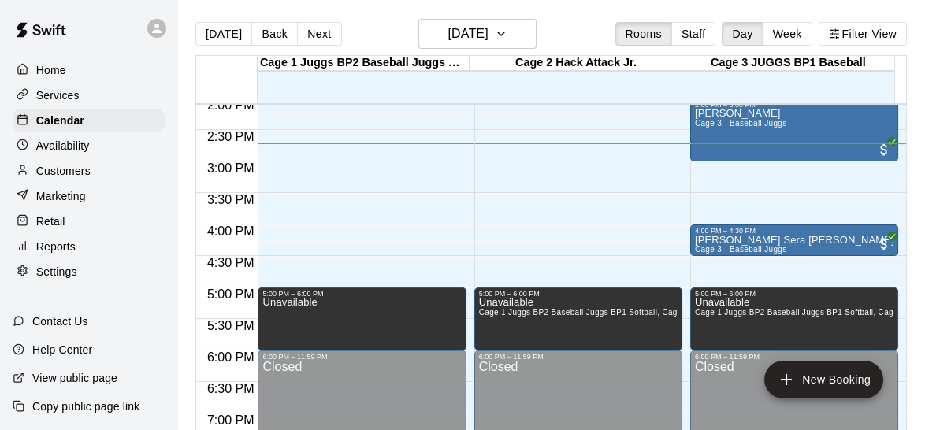
scroll to position [902, 0]
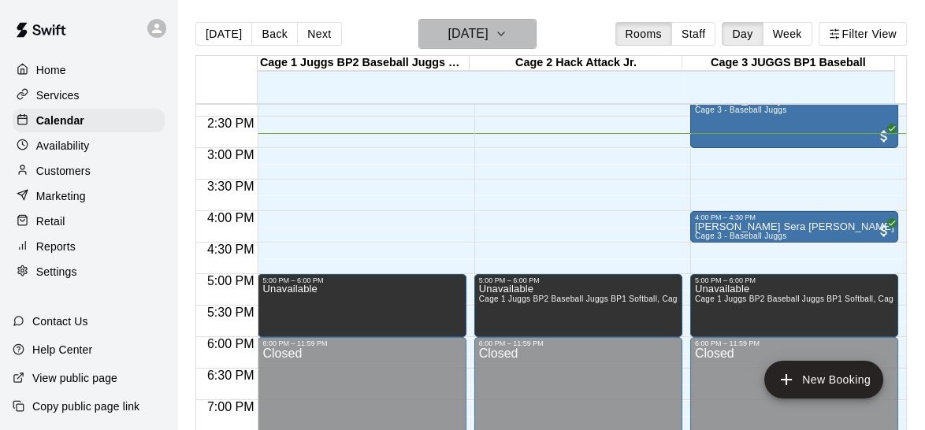
click at [521, 43] on button "[DATE]" at bounding box center [477, 34] width 118 height 30
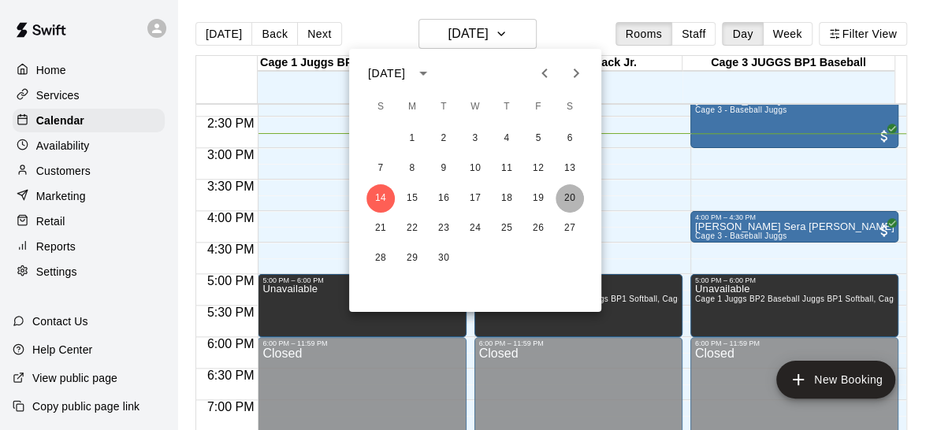
click at [569, 199] on button "20" at bounding box center [569, 198] width 28 height 28
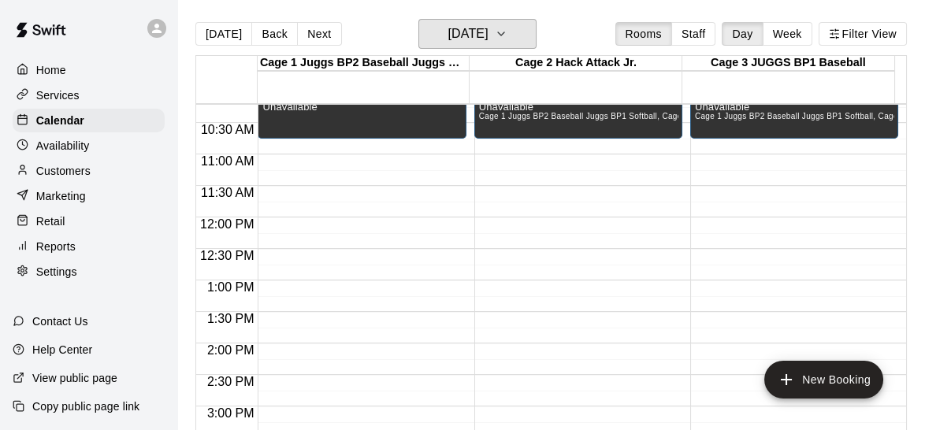
scroll to position [659, 0]
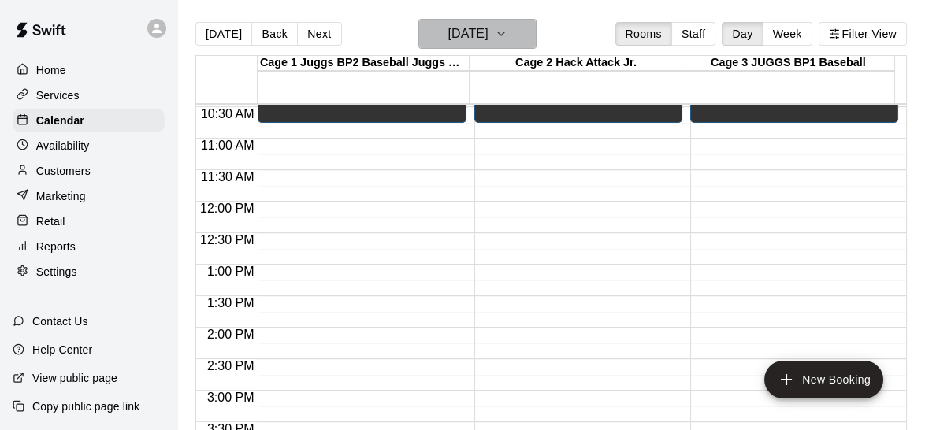
click at [513, 21] on button "[DATE]" at bounding box center [477, 34] width 118 height 30
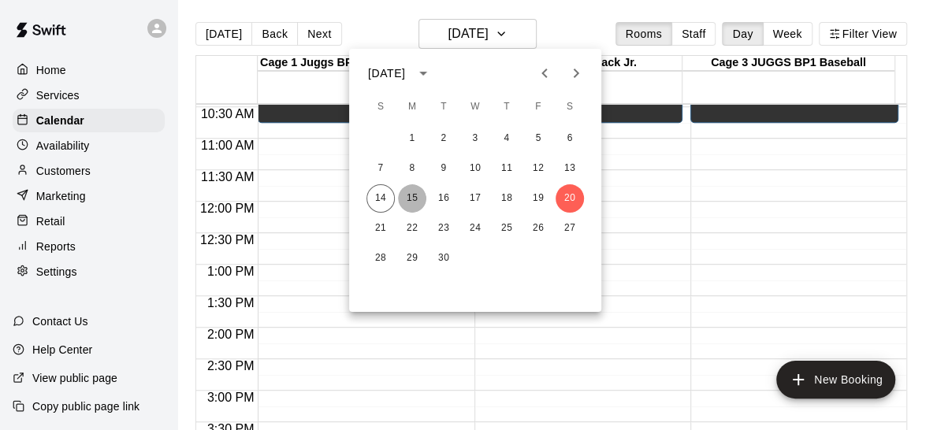
click at [420, 199] on button "15" at bounding box center [412, 198] width 28 height 28
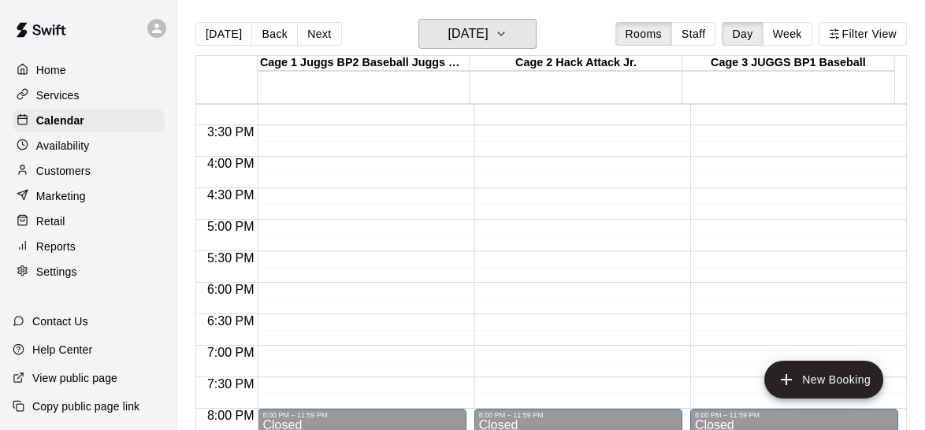
scroll to position [921, 0]
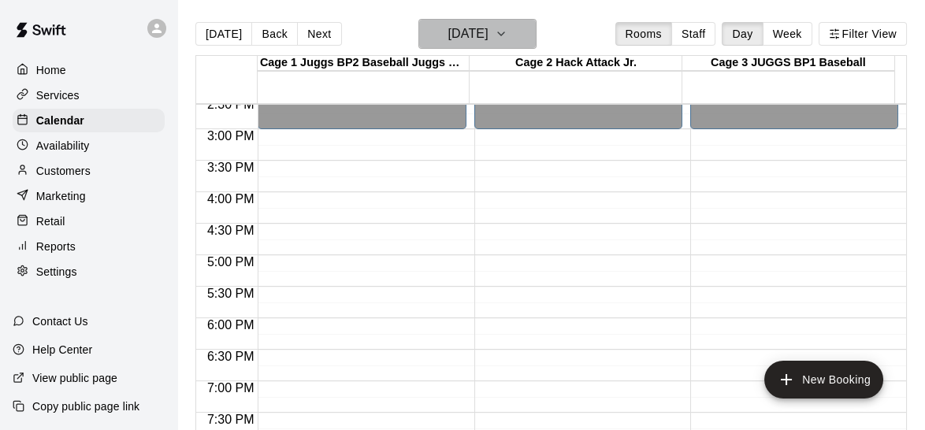
click at [529, 41] on button "[DATE]" at bounding box center [477, 34] width 118 height 30
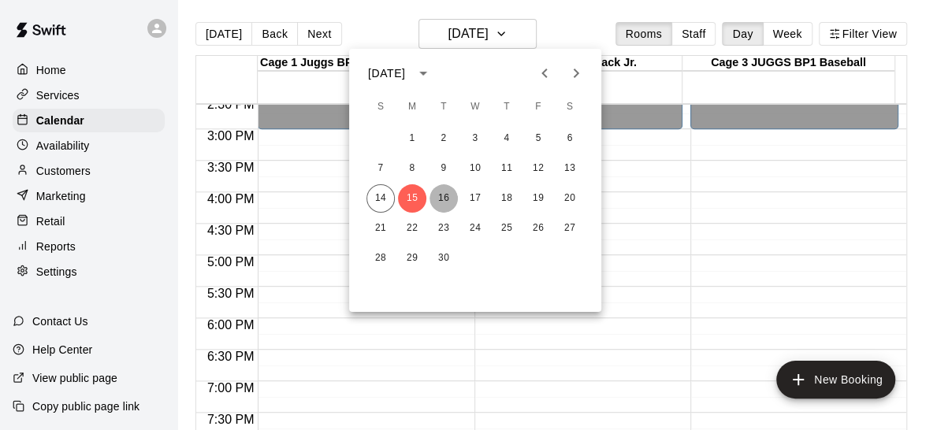
click at [451, 191] on button "16" at bounding box center [443, 198] width 28 height 28
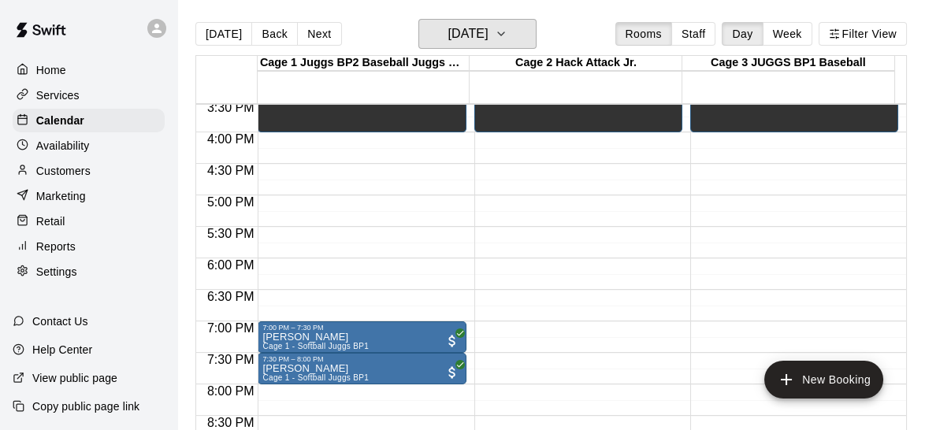
scroll to position [977, 0]
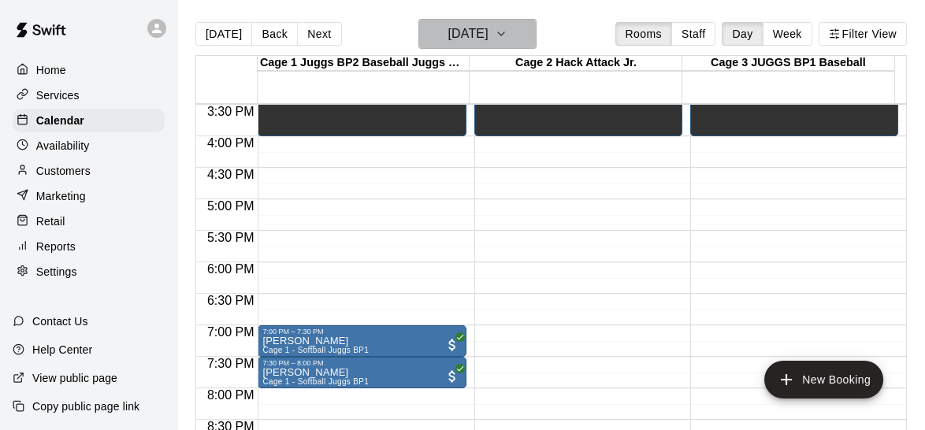
click at [488, 43] on h6 "[DATE]" at bounding box center [467, 34] width 40 height 22
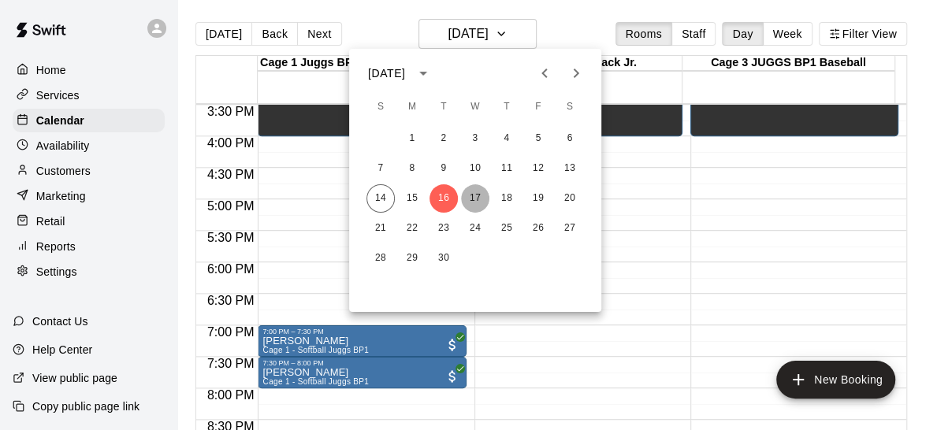
click at [476, 197] on button "17" at bounding box center [475, 198] width 28 height 28
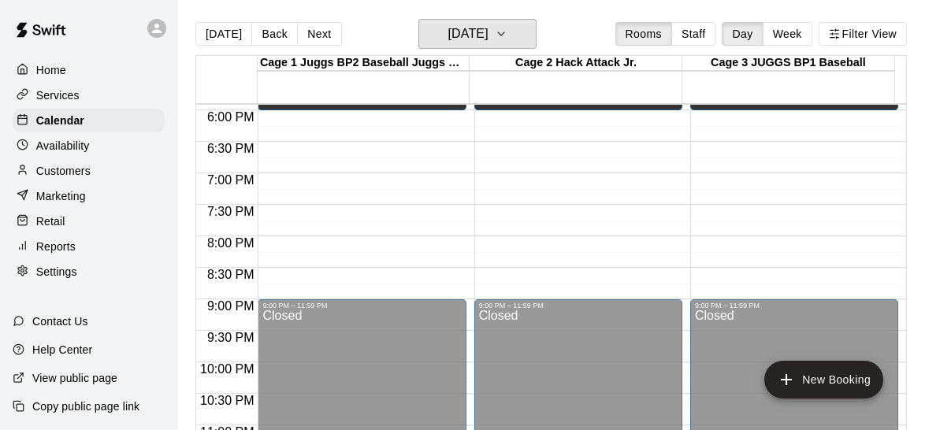
scroll to position [1115, 0]
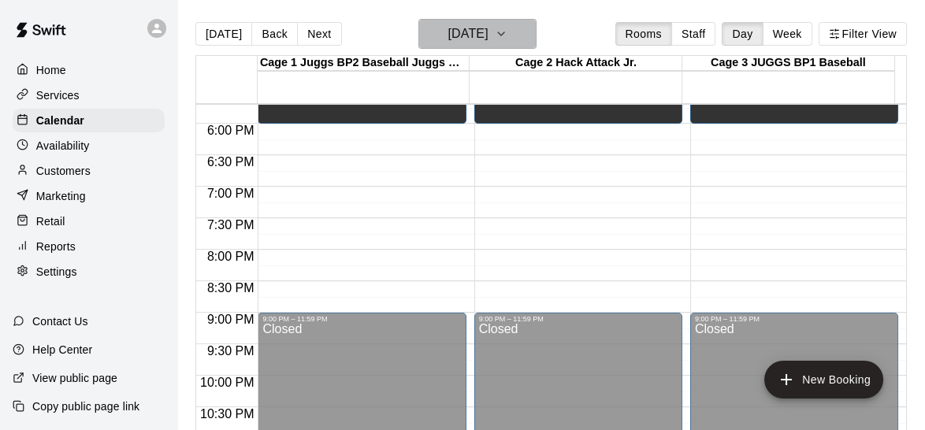
click at [507, 31] on icon "button" at bounding box center [501, 33] width 13 height 19
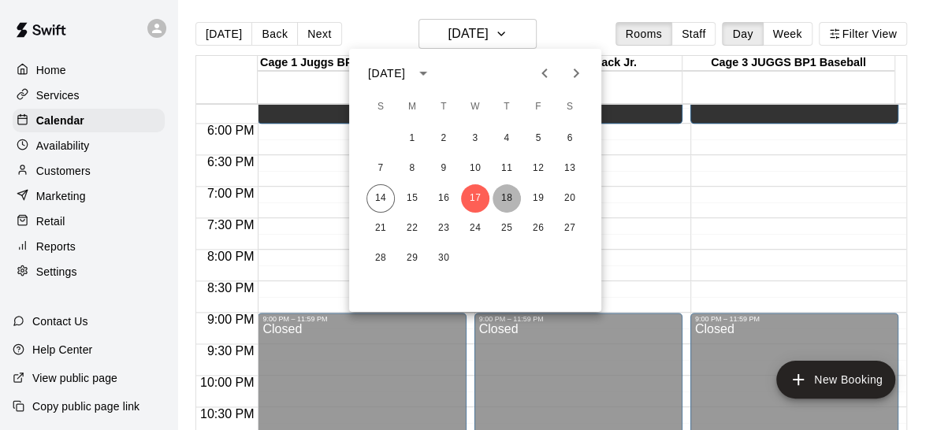
click at [509, 191] on button "18" at bounding box center [506, 198] width 28 height 28
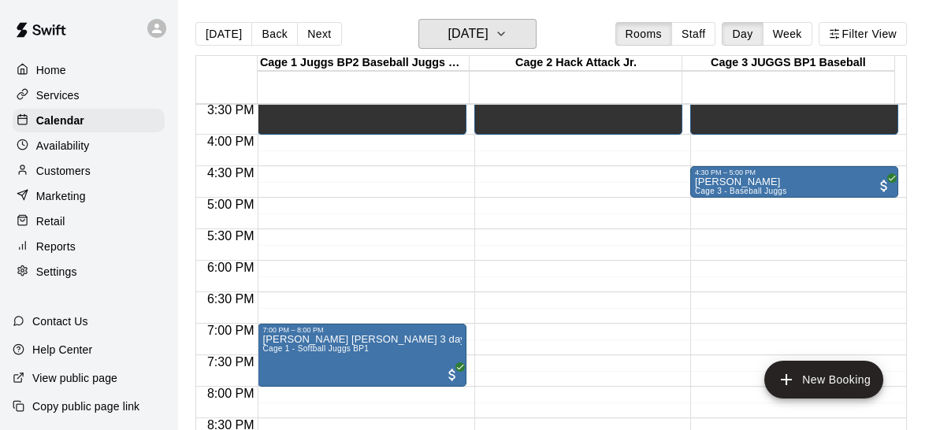
scroll to position [985, 0]
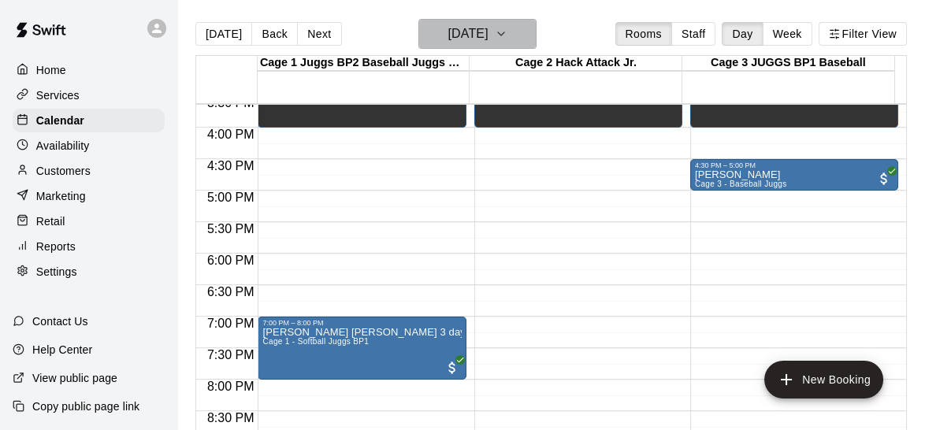
click at [520, 46] on button "[DATE]" at bounding box center [477, 34] width 118 height 30
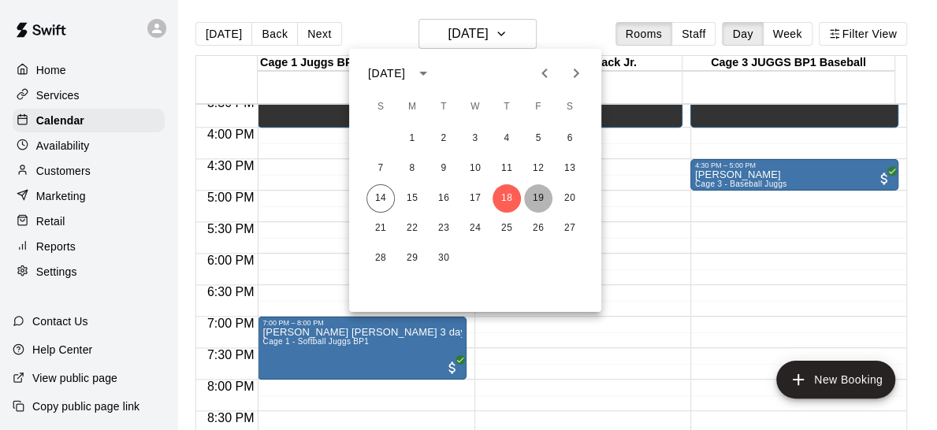
click at [535, 195] on button "19" at bounding box center [538, 198] width 28 height 28
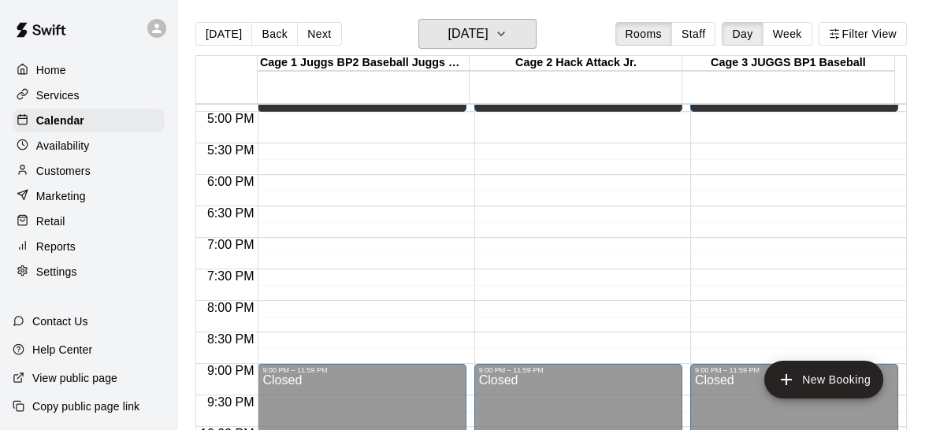
scroll to position [1055, 0]
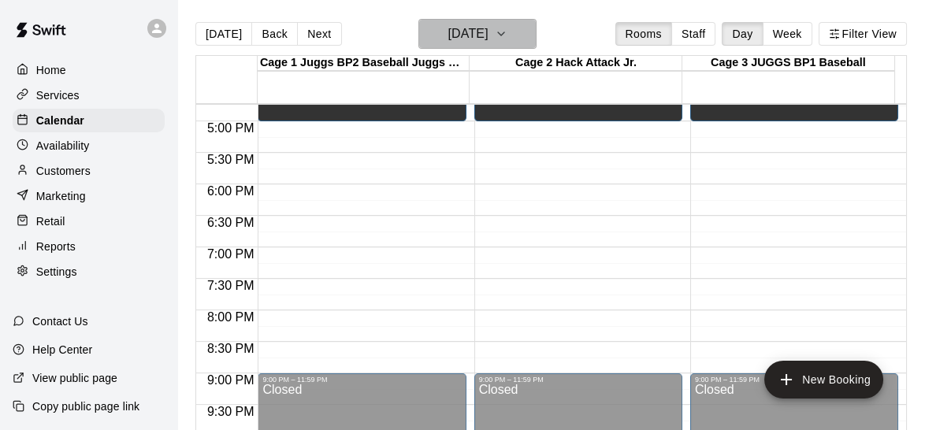
click at [484, 44] on h6 "[DATE]" at bounding box center [467, 34] width 40 height 22
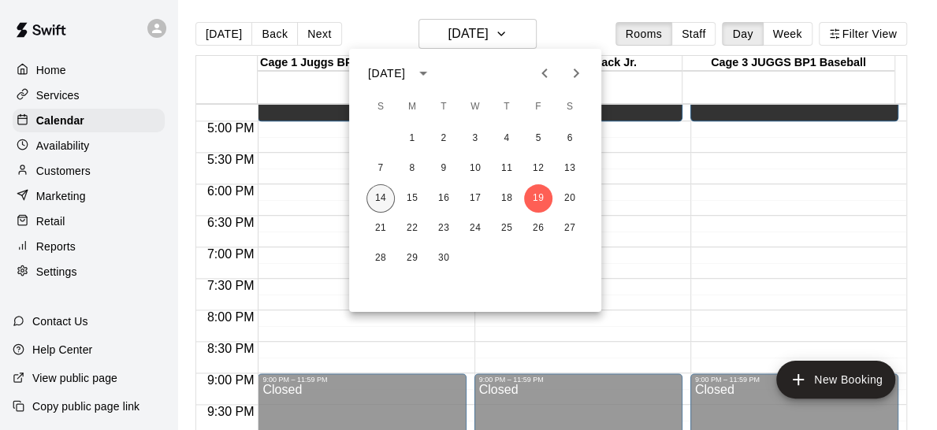
click at [377, 197] on button "14" at bounding box center [380, 198] width 28 height 28
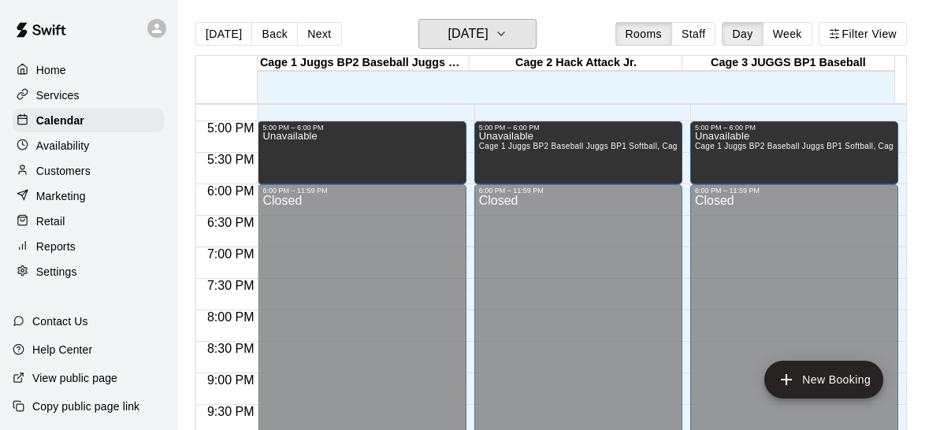
scroll to position [821, 0]
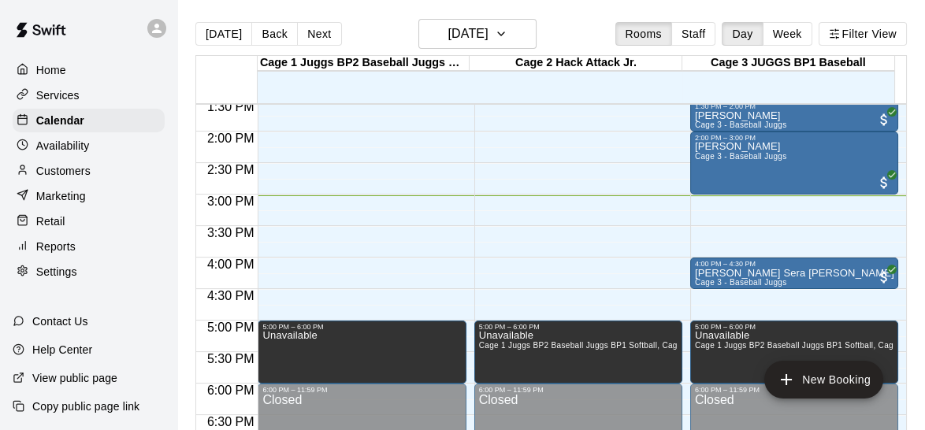
scroll to position [862, 0]
